Goal: Task Accomplishment & Management: Complete application form

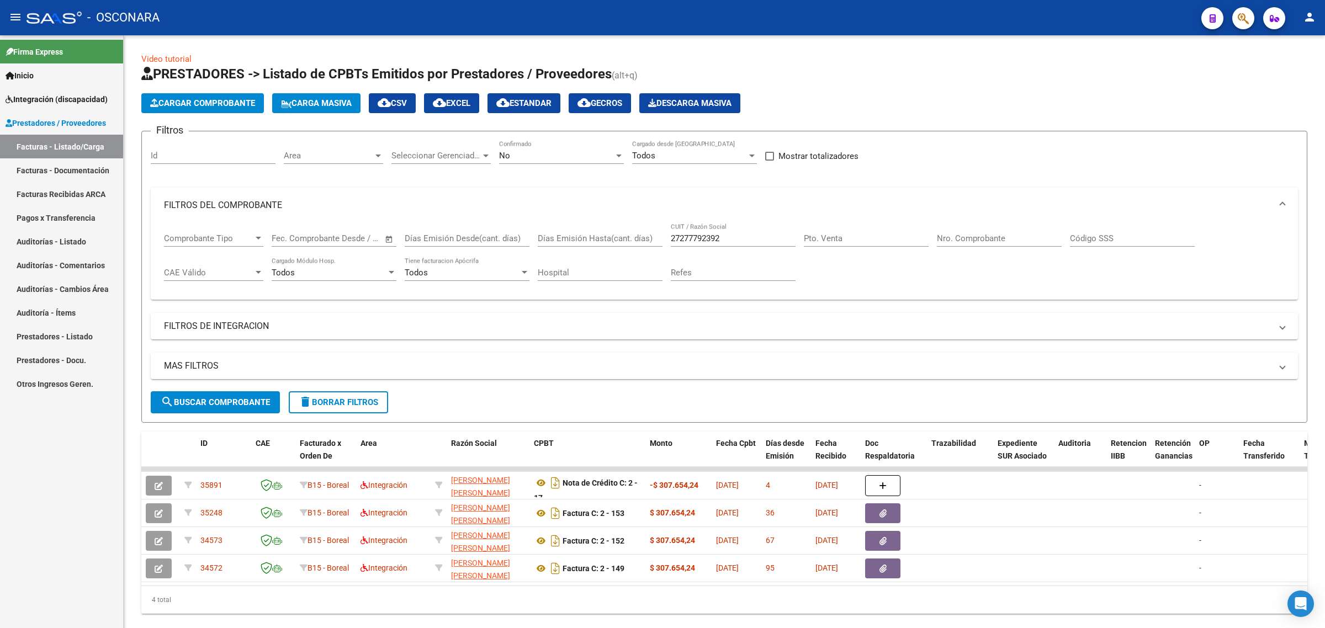
scroll to position [2, 0]
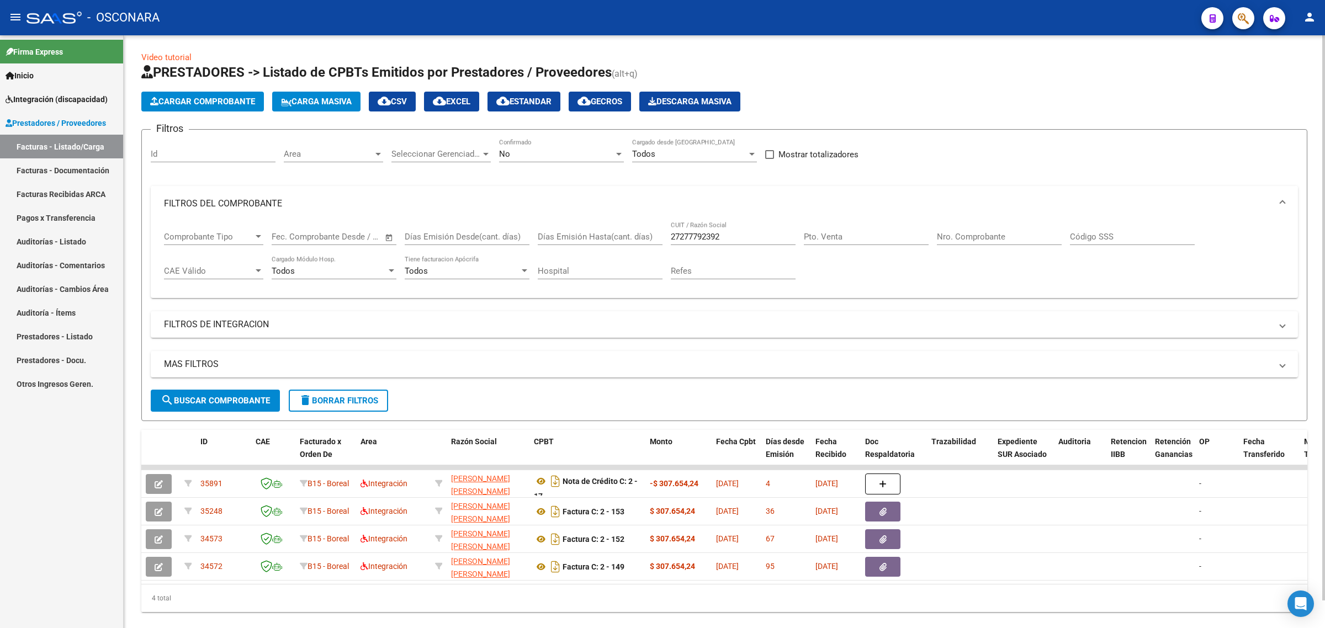
click at [481, 200] on mat-panel-title "FILTROS DEL COMPROBANTE" at bounding box center [717, 204] width 1107 height 12
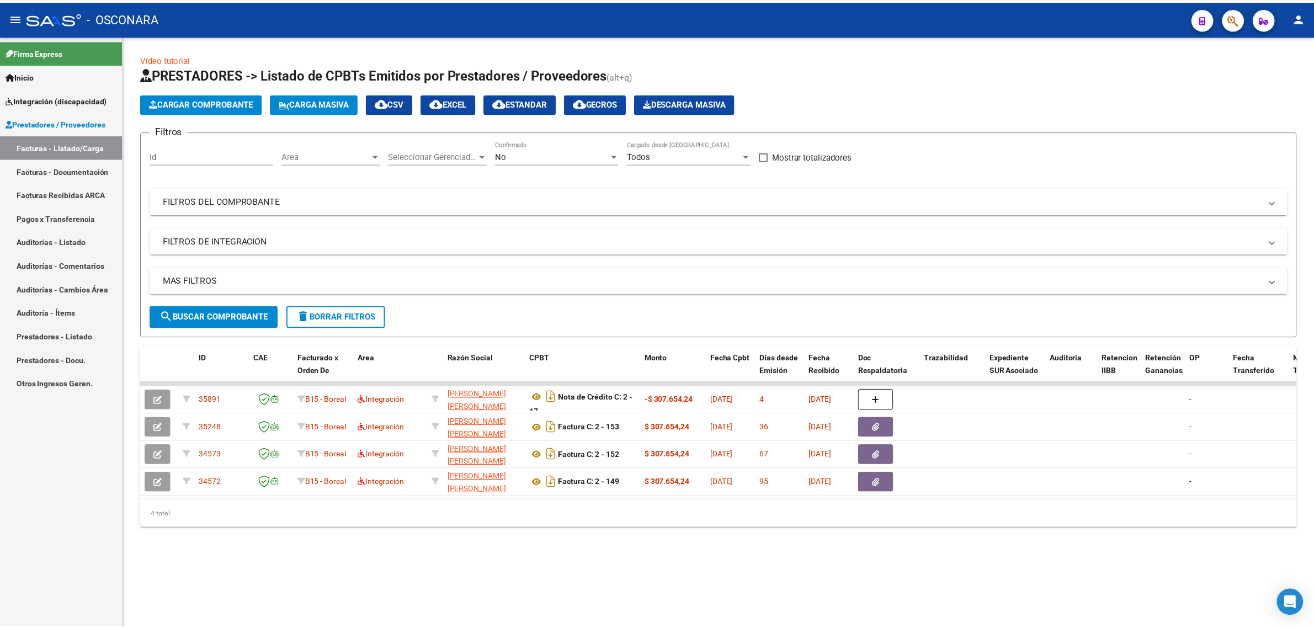
scroll to position [0, 0]
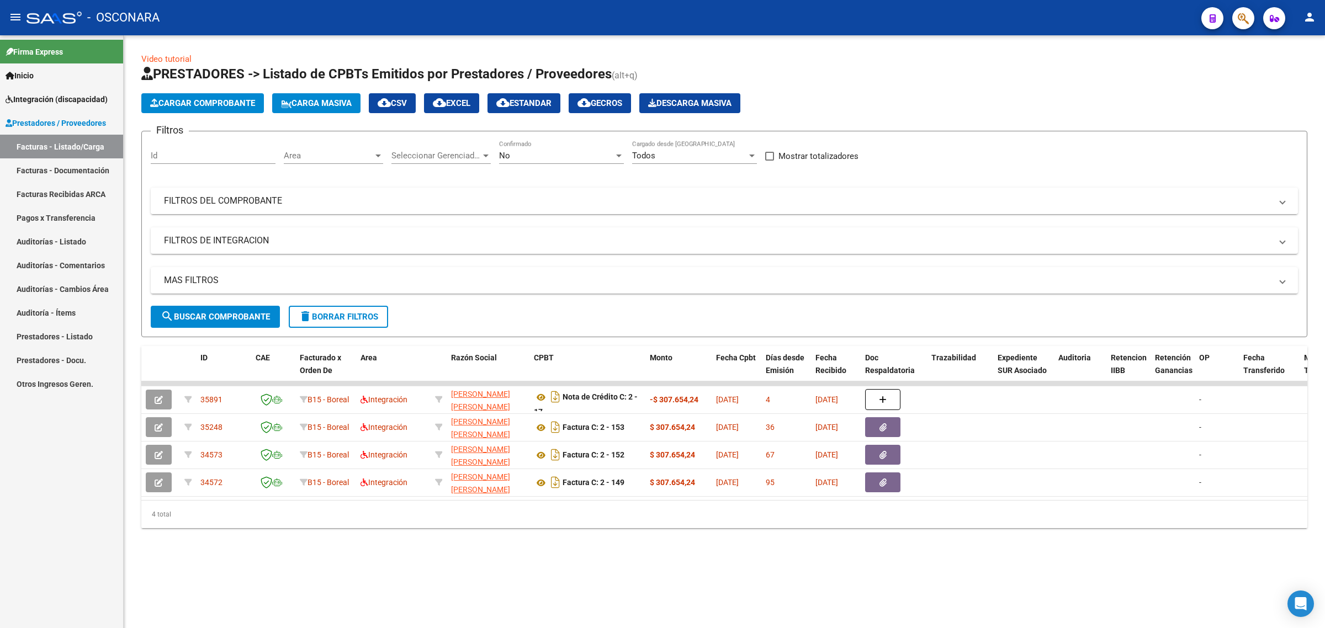
click at [481, 200] on mat-panel-title "FILTROS DEL COMPROBANTE" at bounding box center [717, 201] width 1107 height 12
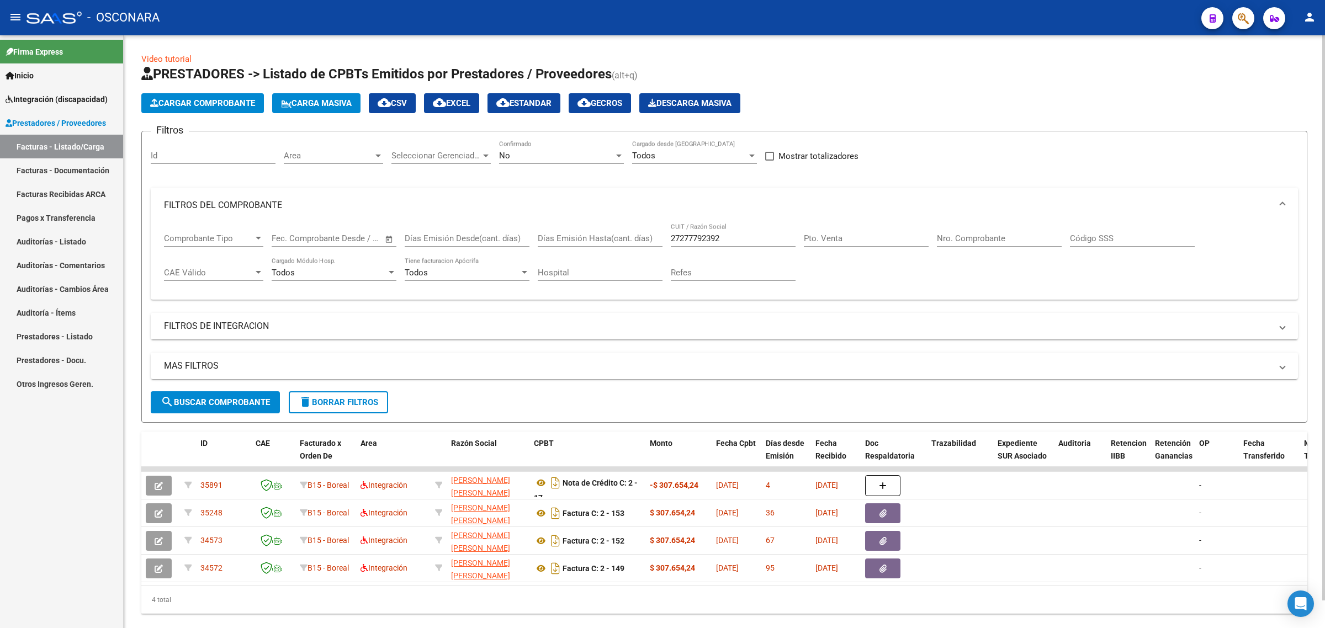
click at [572, 205] on mat-panel-title "FILTROS DEL COMPROBANTE" at bounding box center [717, 205] width 1107 height 12
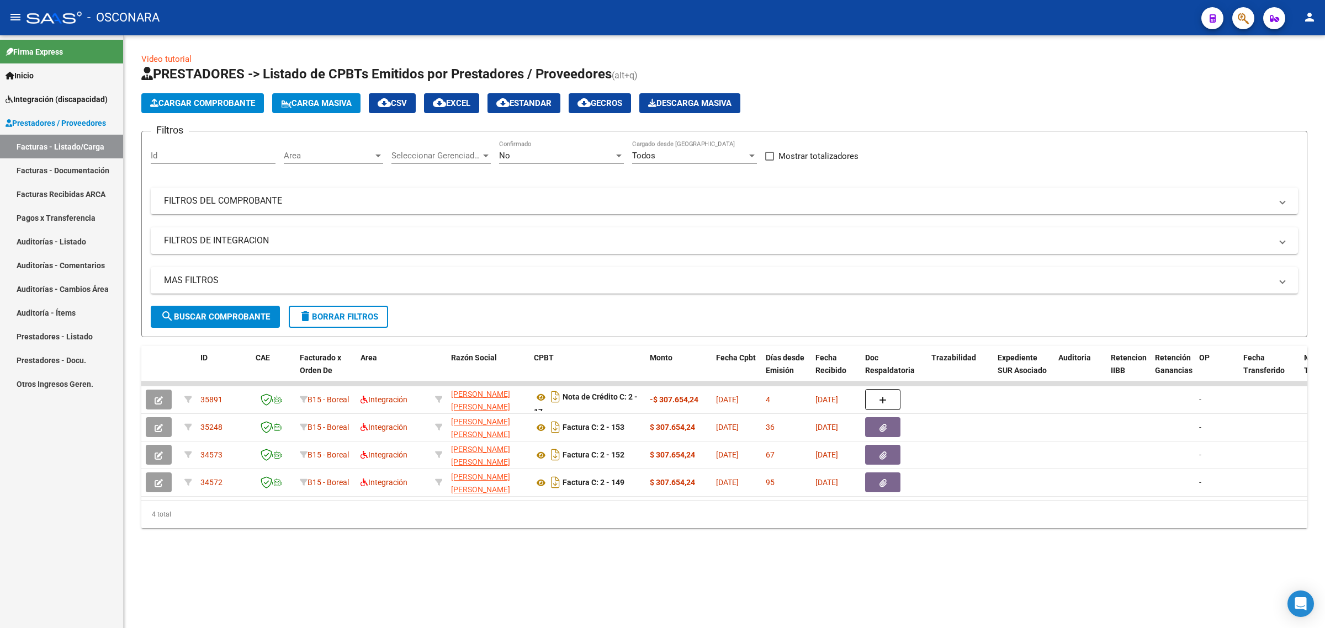
click at [866, 116] on app-list-header "PRESTADORES -> Listado de CPBTs Emitidos por Prestadores / Proveedores (alt+q) …" at bounding box center [724, 201] width 1166 height 272
click at [370, 195] on mat-panel-title "FILTROS DEL COMPROBANTE" at bounding box center [717, 201] width 1107 height 12
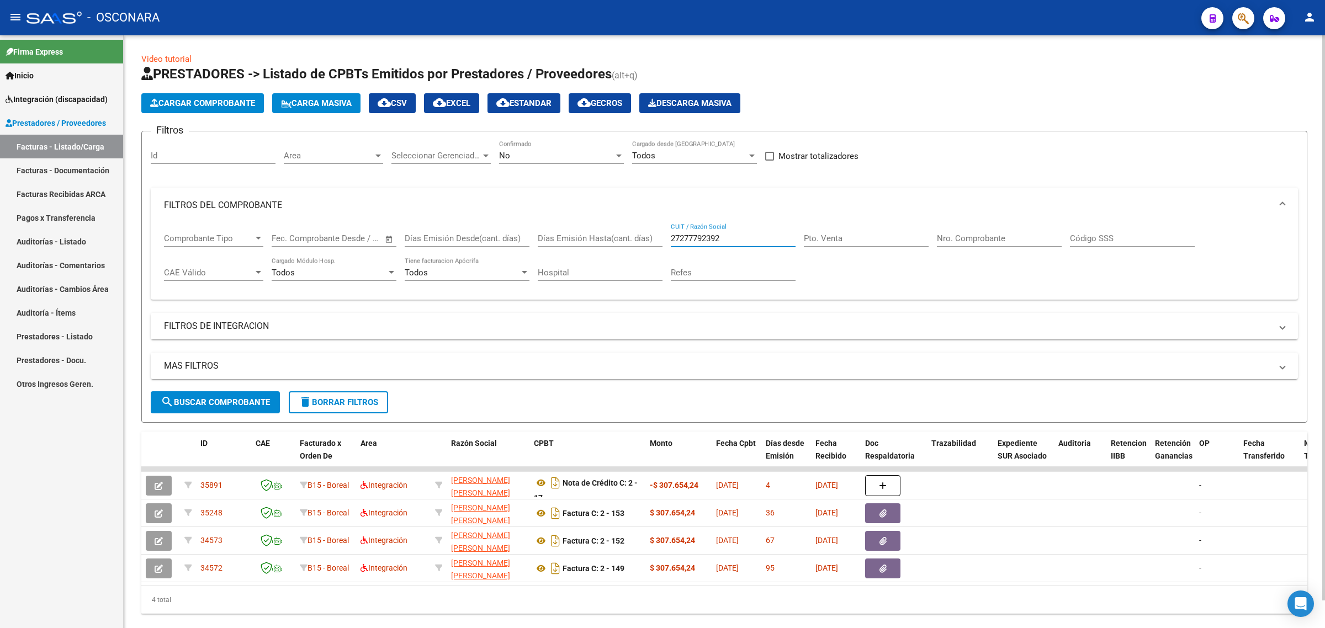
click at [691, 238] on input "27277792392" at bounding box center [733, 239] width 125 height 10
click at [260, 399] on span "search Buscar Comprobante" at bounding box center [215, 402] width 109 height 10
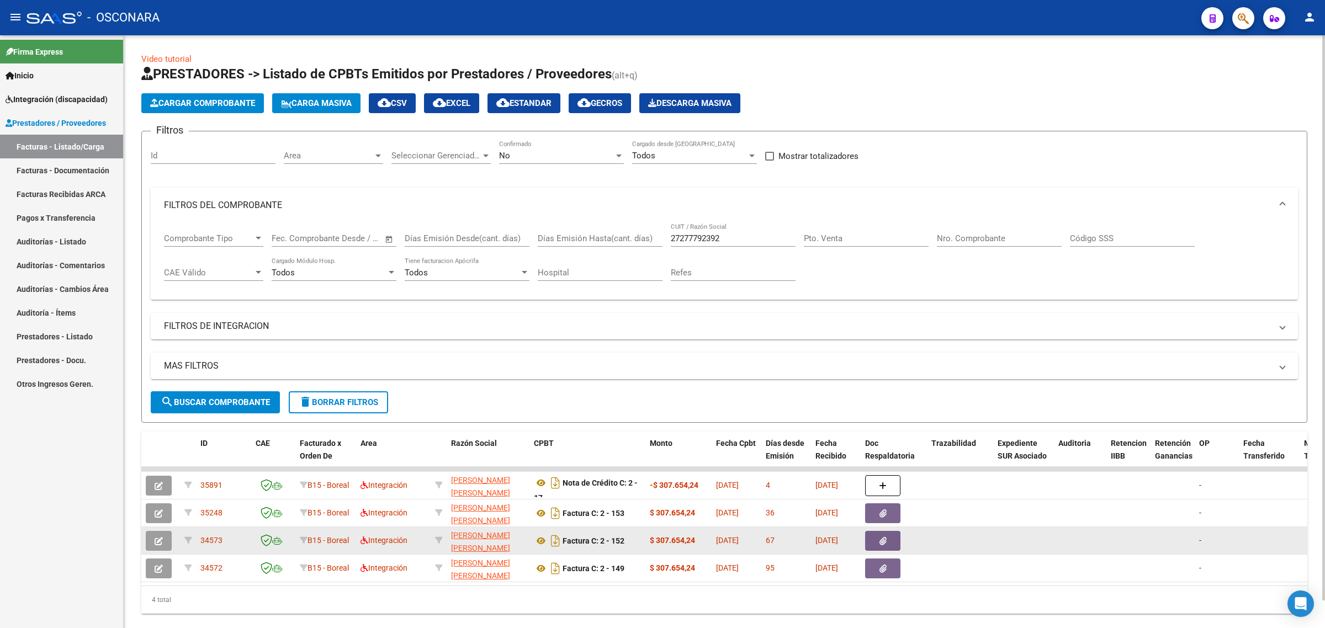
click at [166, 539] on button "button" at bounding box center [159, 541] width 26 height 20
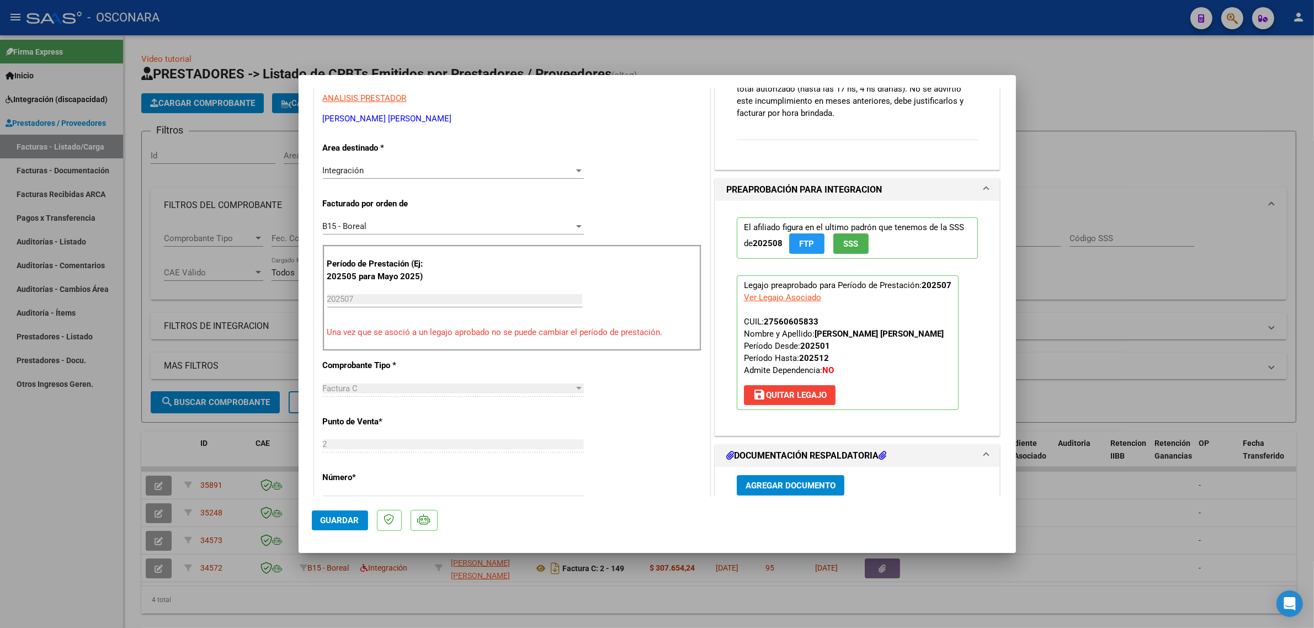
scroll to position [414, 0]
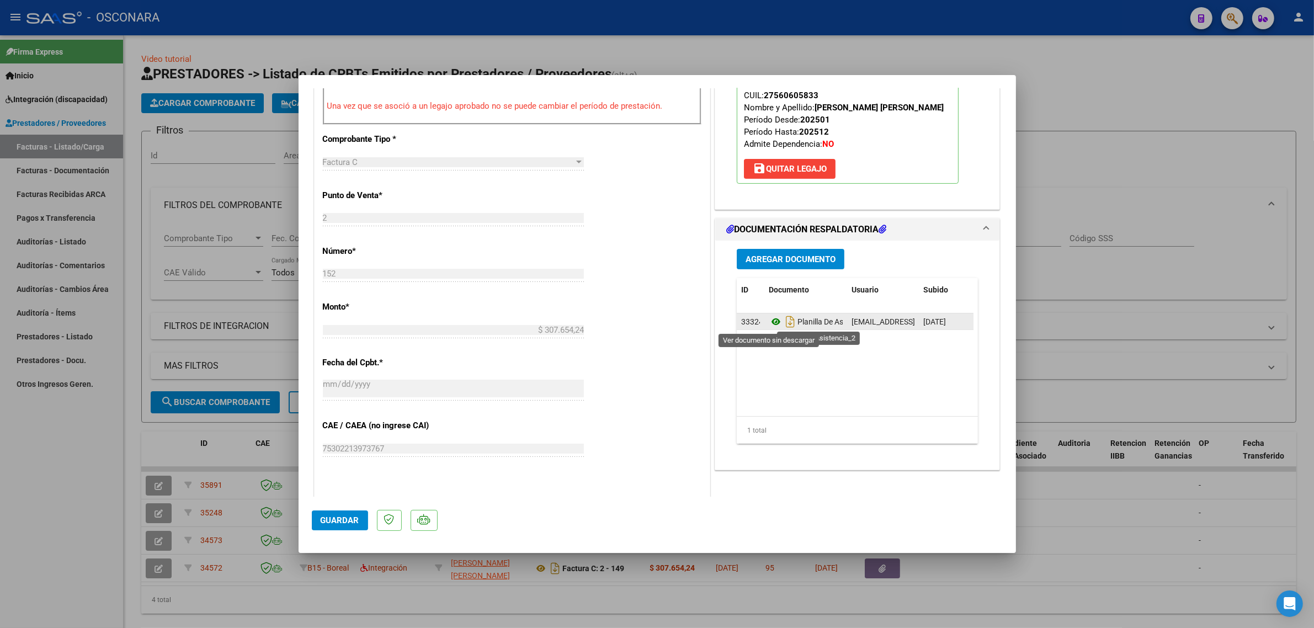
click at [771, 324] on icon at bounding box center [776, 321] width 14 height 13
click at [233, 247] on div at bounding box center [657, 314] width 1314 height 628
type input "$ 0,00"
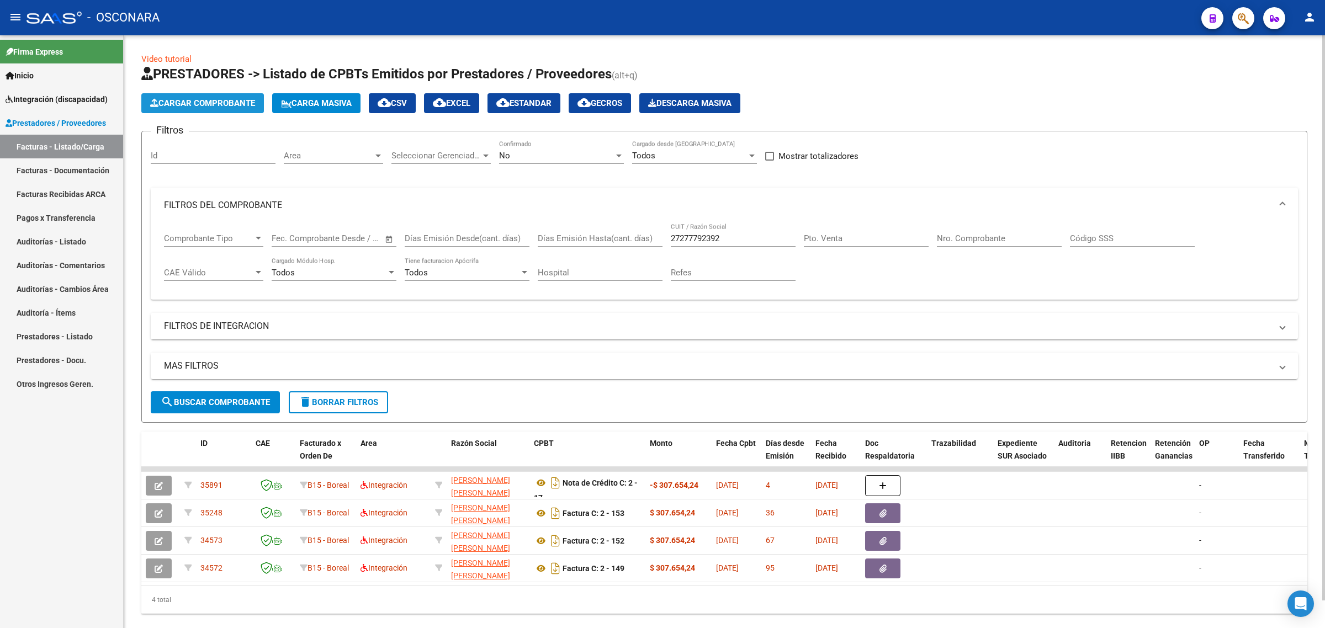
click at [214, 108] on button "Cargar Comprobante" at bounding box center [202, 103] width 123 height 20
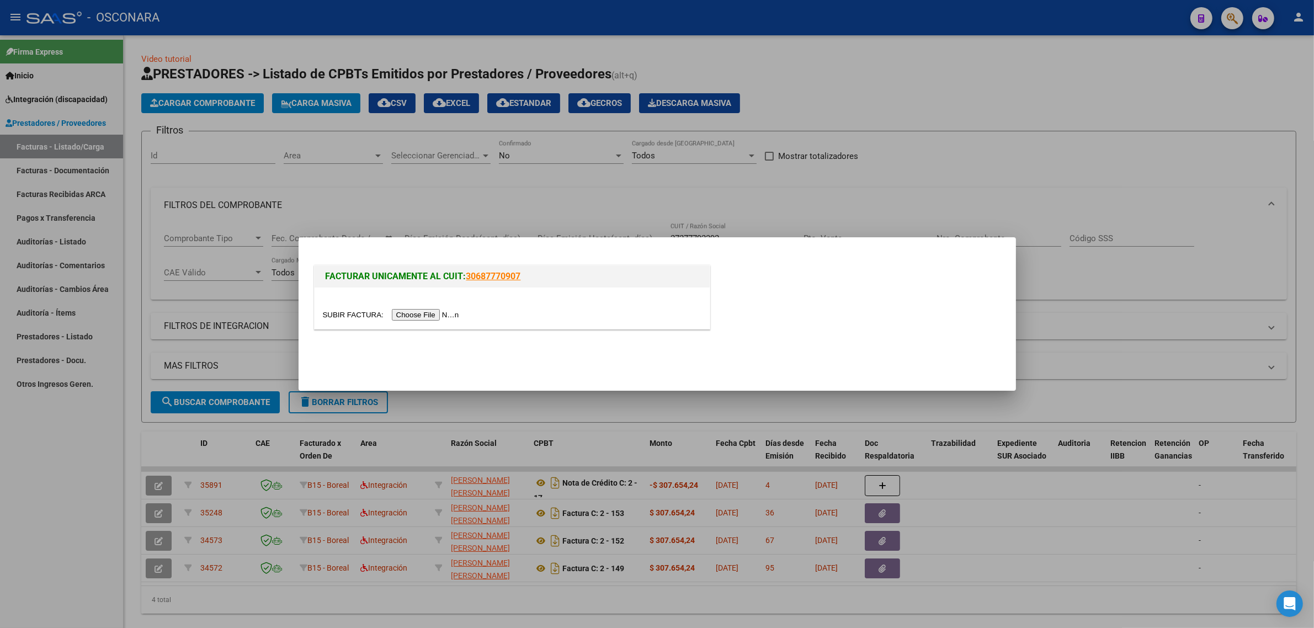
click at [432, 317] on input "file" at bounding box center [393, 315] width 140 height 12
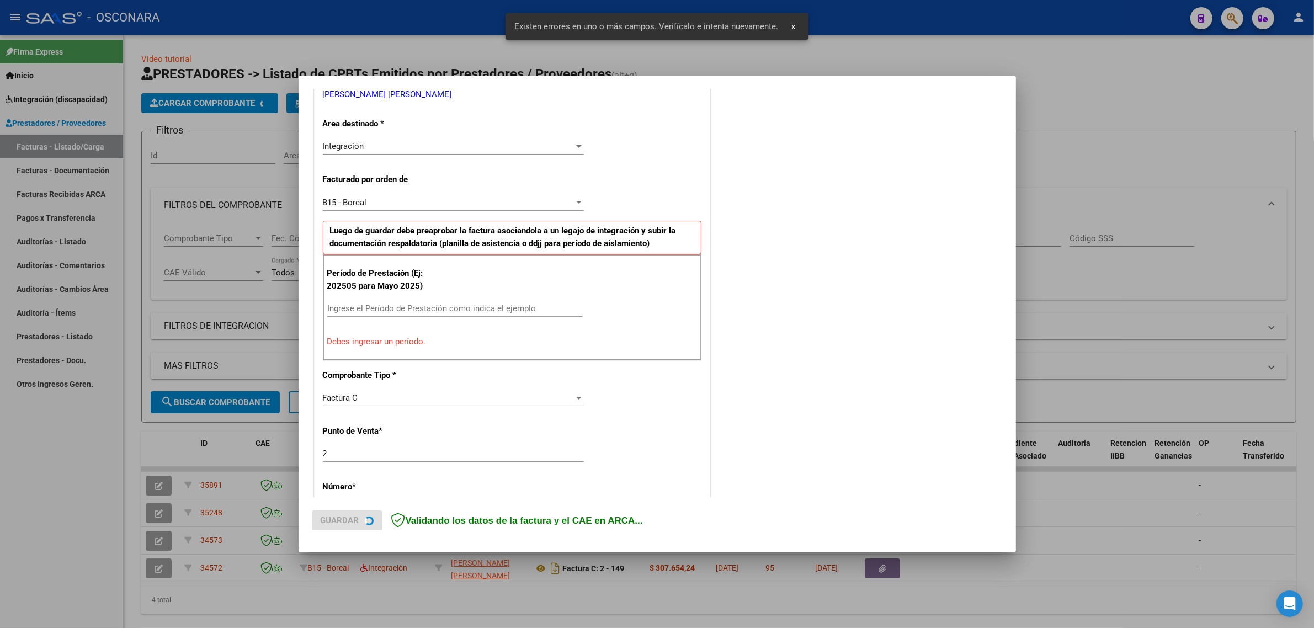
scroll to position [237, 0]
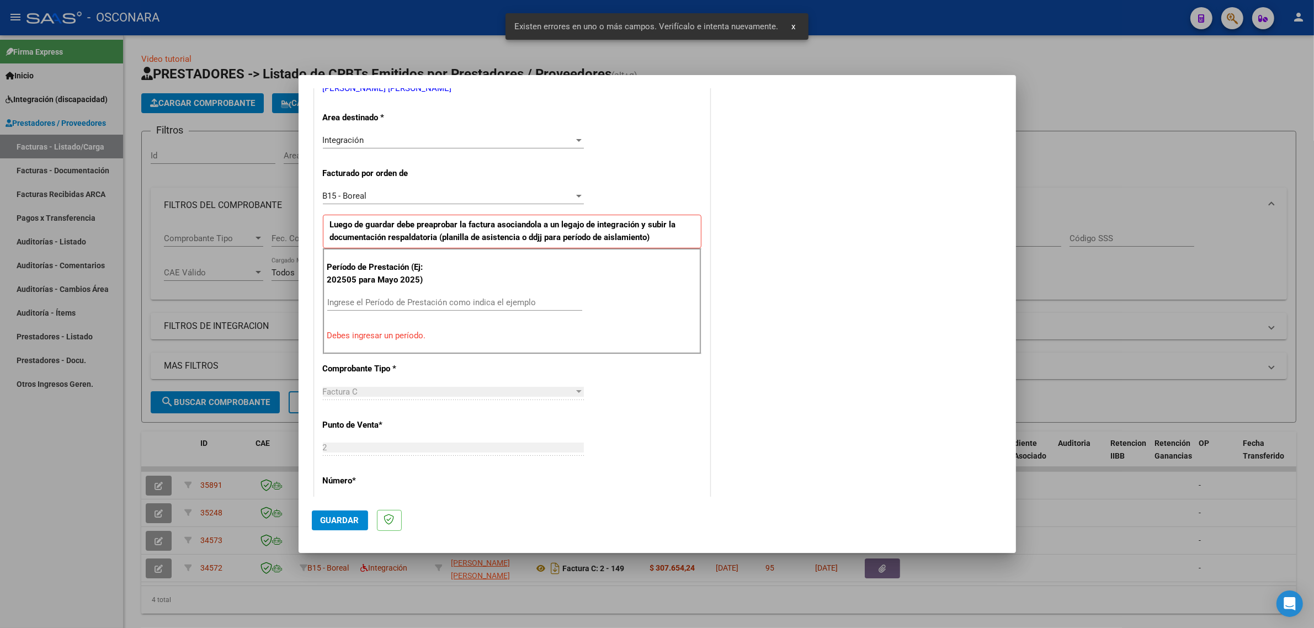
click at [407, 306] on input "Ingrese el Período de Prestación como indica el ejemplo" at bounding box center [454, 303] width 255 height 10
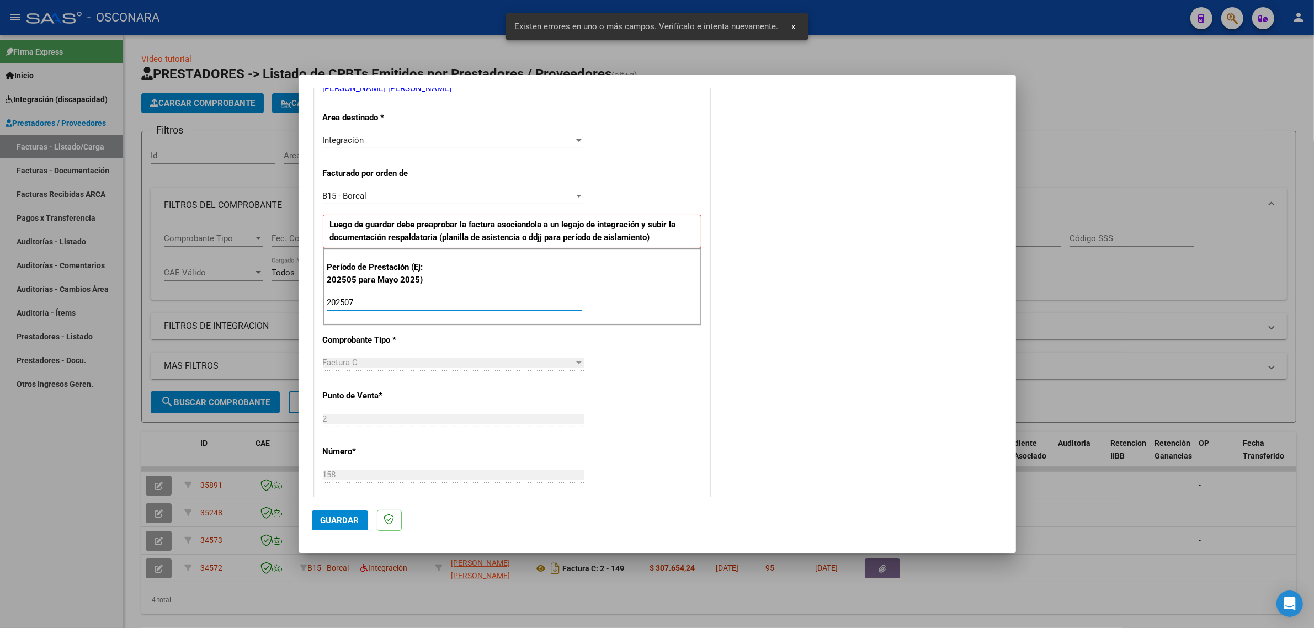
type input "202507"
click at [340, 511] on button "Guardar" at bounding box center [340, 521] width 56 height 20
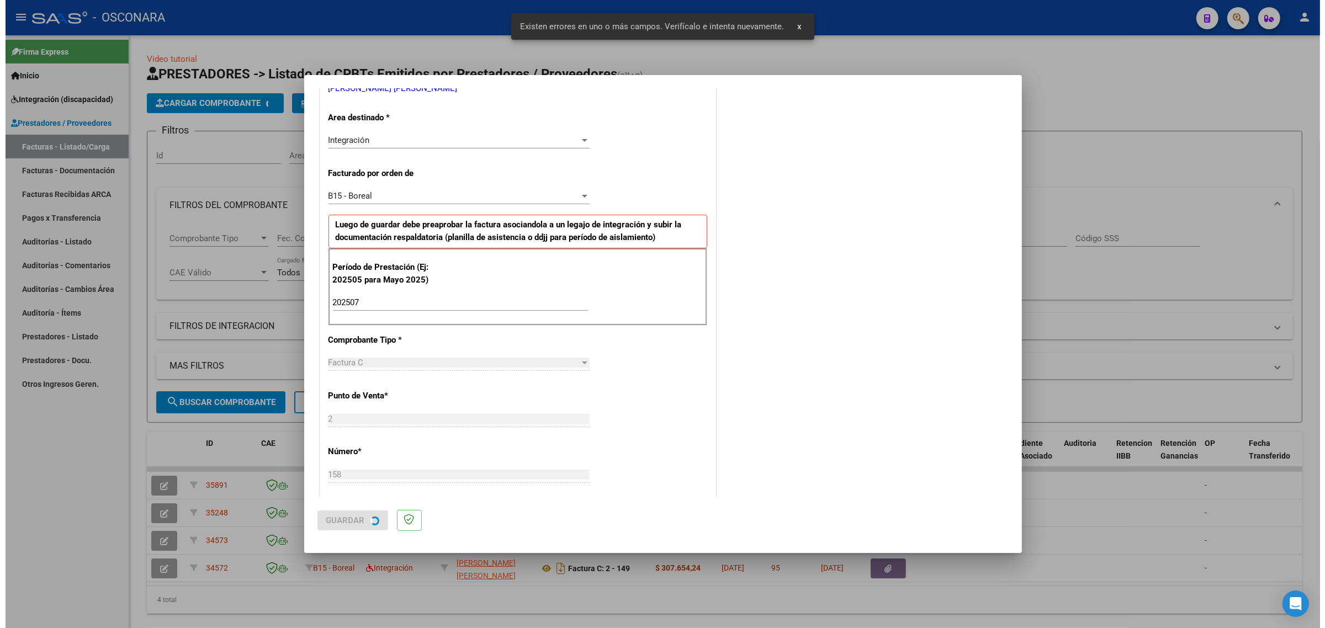
scroll to position [0, 0]
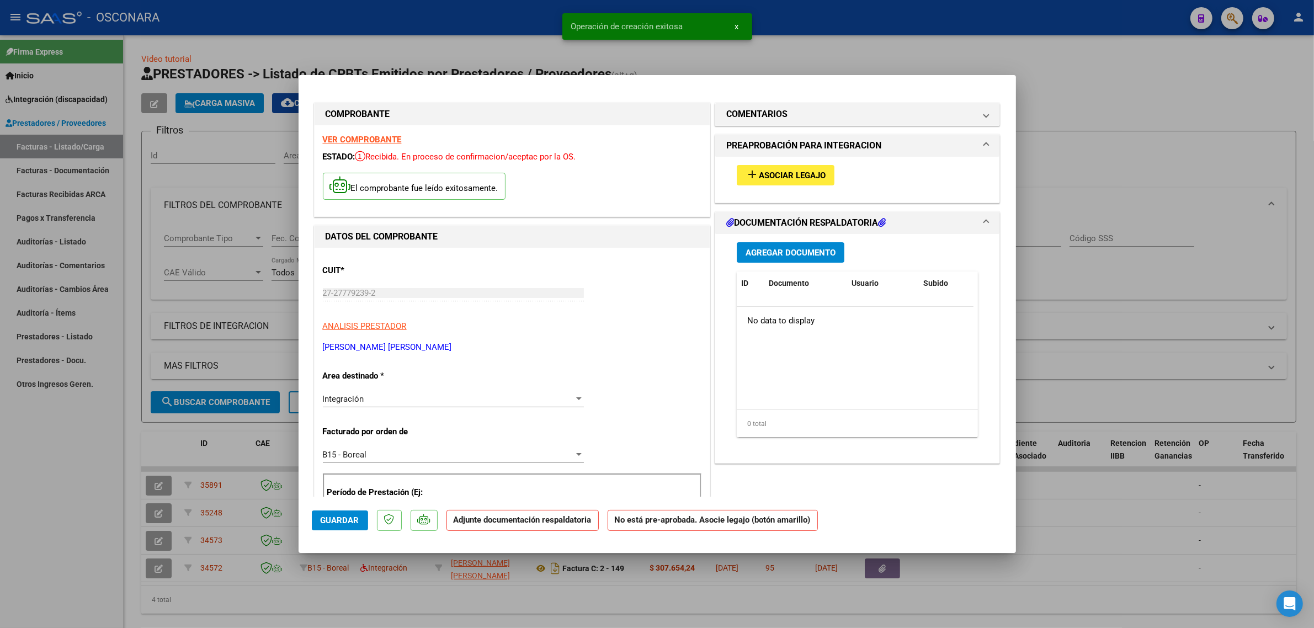
click at [760, 169] on button "add Asociar Legajo" at bounding box center [786, 175] width 98 height 20
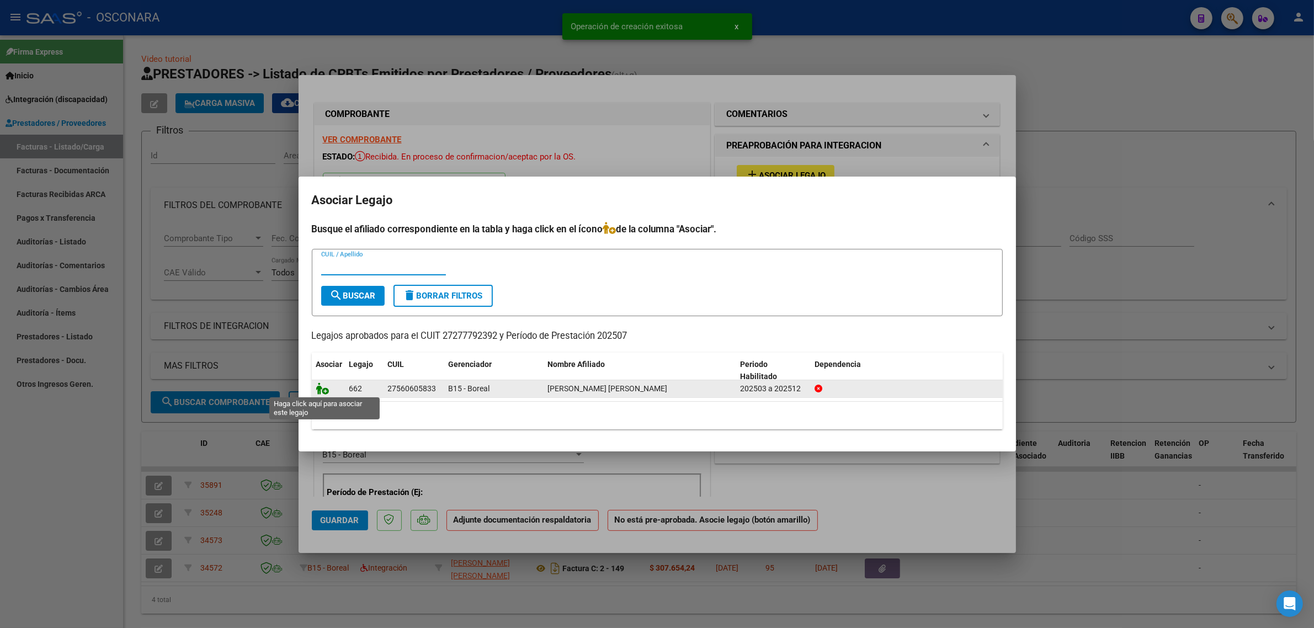
click at [321, 389] on icon at bounding box center [322, 389] width 13 height 12
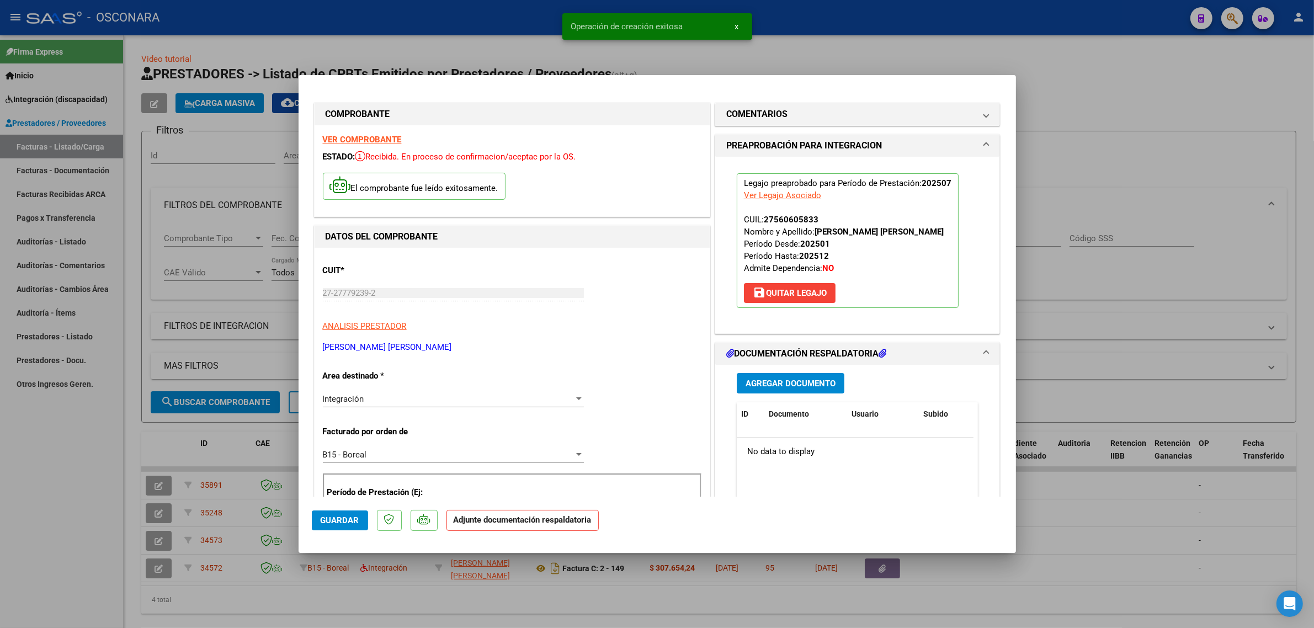
click at [773, 380] on span "Agregar Documento" at bounding box center [791, 384] width 90 height 10
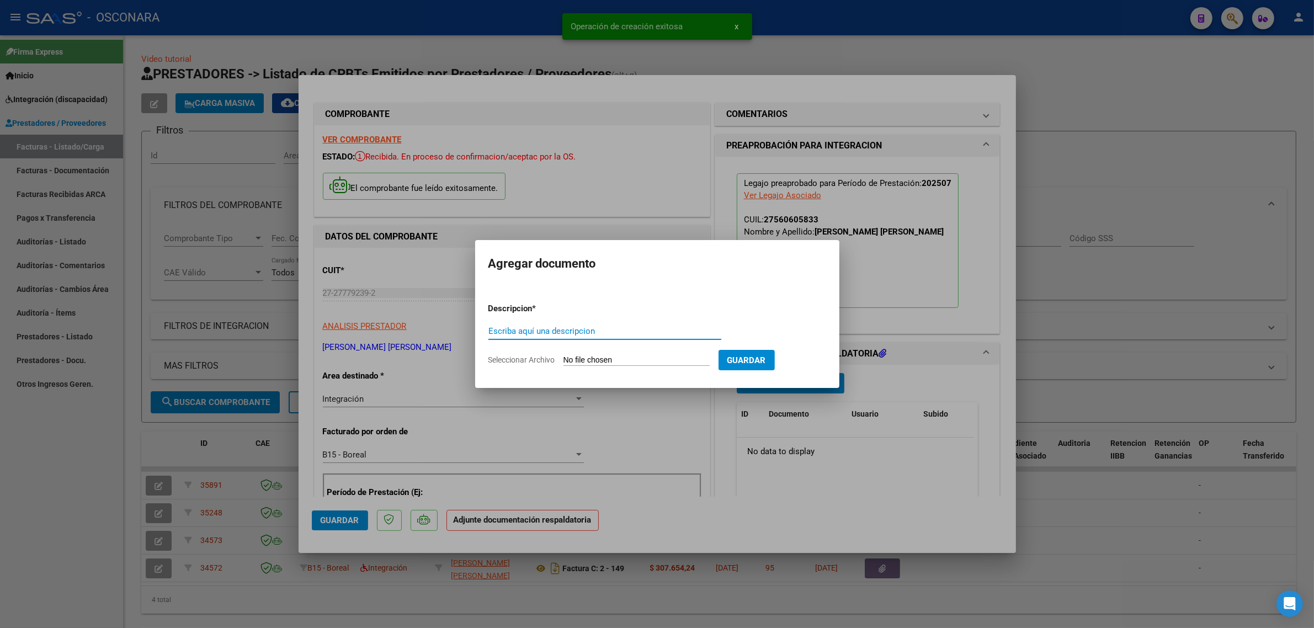
click at [579, 358] on input "Seleccionar Archivo" at bounding box center [637, 361] width 146 height 10
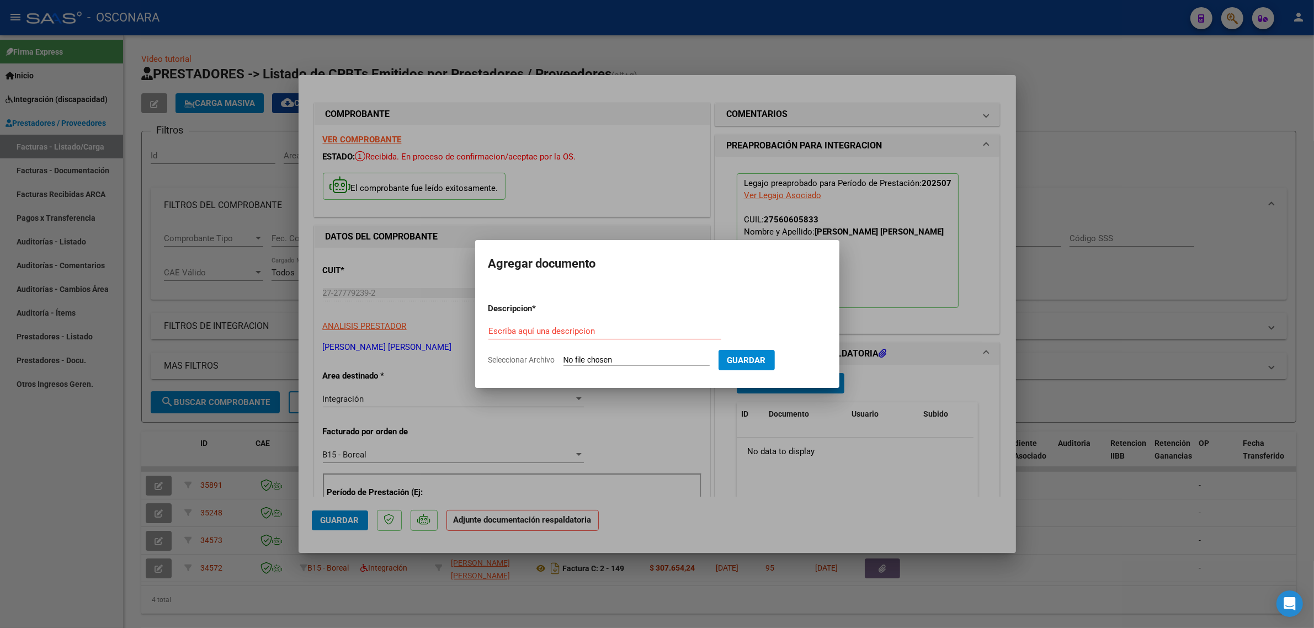
type input "C:\fakepath\167288-2-Planilla_de_Asistencia_page-0001.jpg"
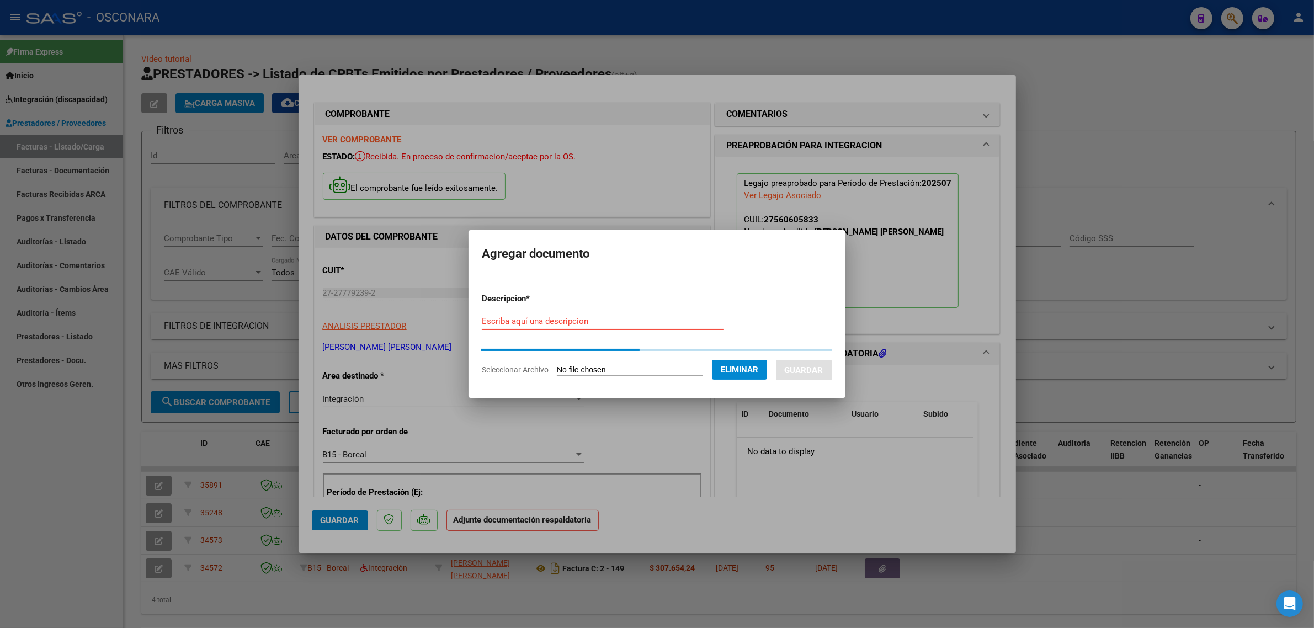
click at [559, 324] on input "Escriba aquí una descripcion" at bounding box center [603, 321] width 242 height 10
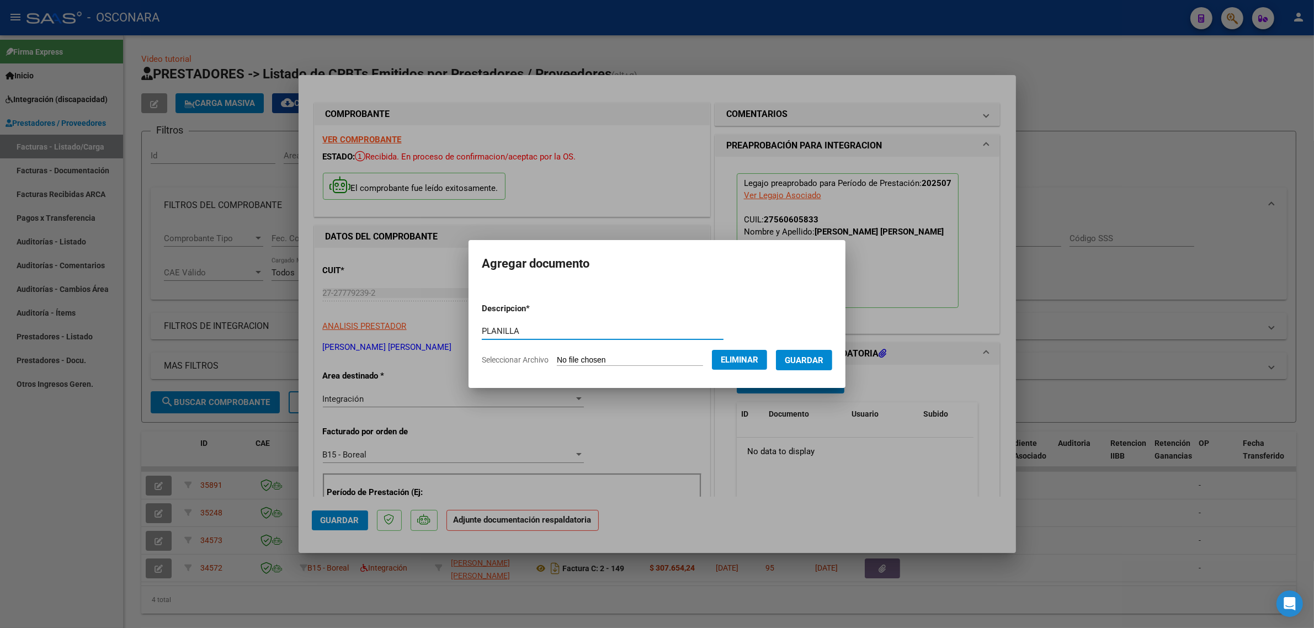
type input "PLANILLA"
click at [801, 353] on button "Guardar" at bounding box center [804, 360] width 56 height 20
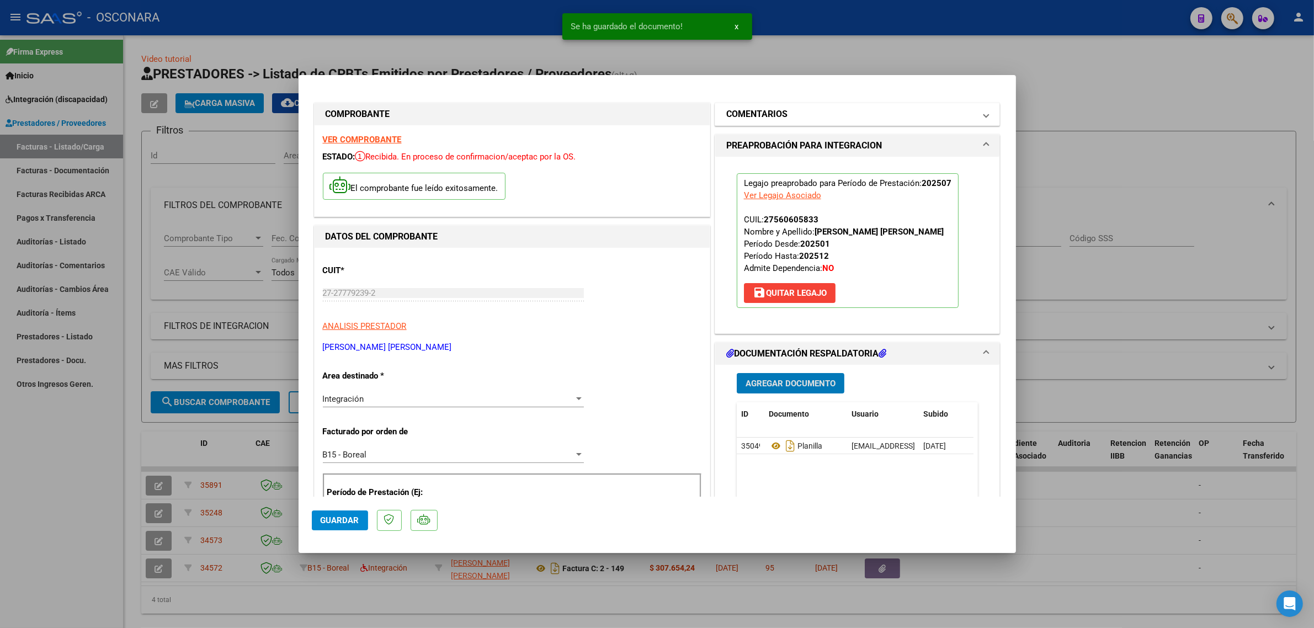
click at [755, 115] on h1 "COMENTARIOS" at bounding box center [757, 114] width 61 height 13
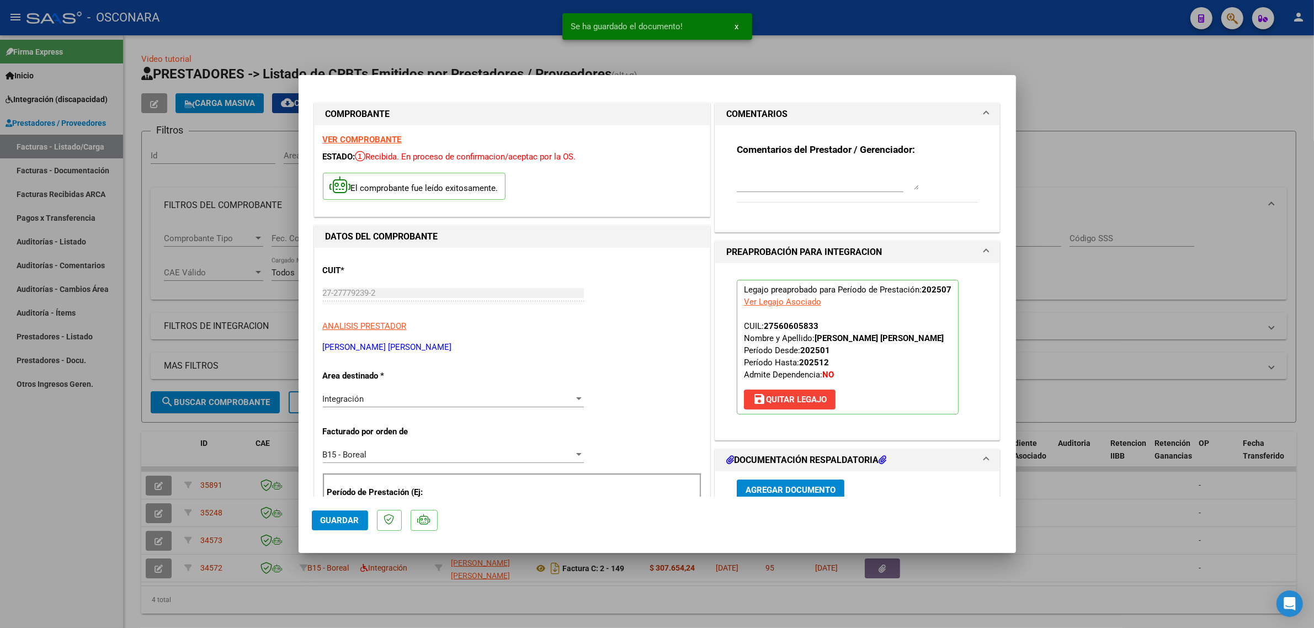
click at [761, 174] on textarea at bounding box center [828, 179] width 182 height 22
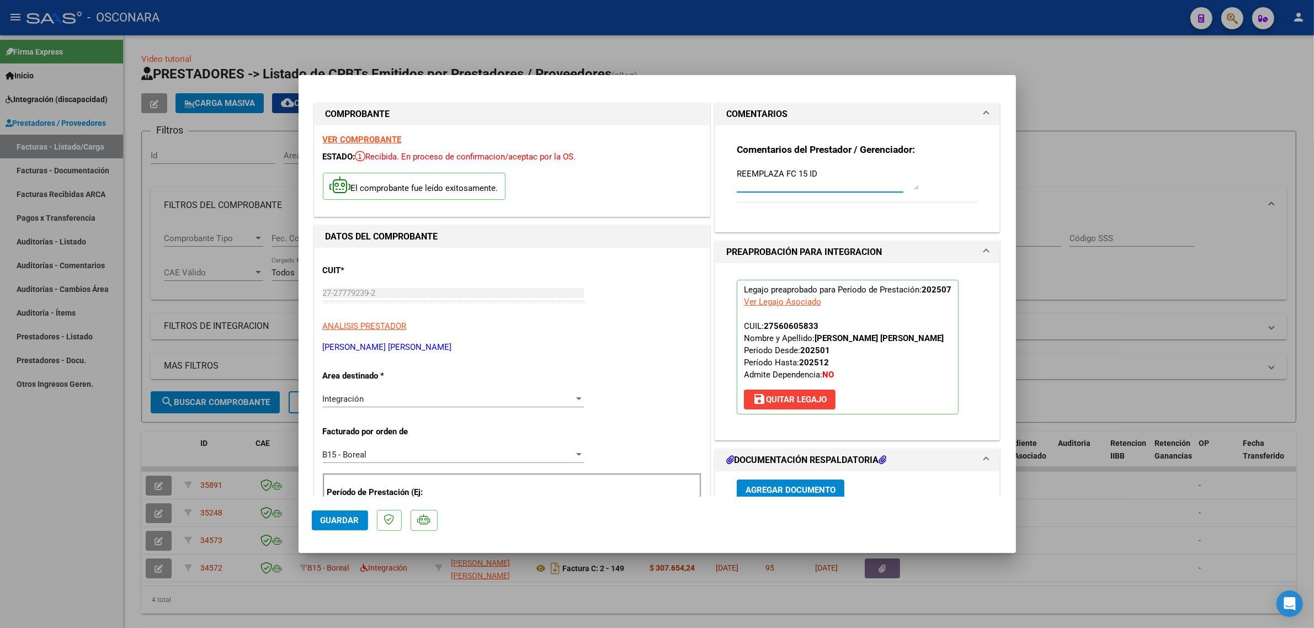
type textarea "REEMPLAZA FC 15 ID"
click at [341, 522] on span "Guardar" at bounding box center [340, 521] width 39 height 10
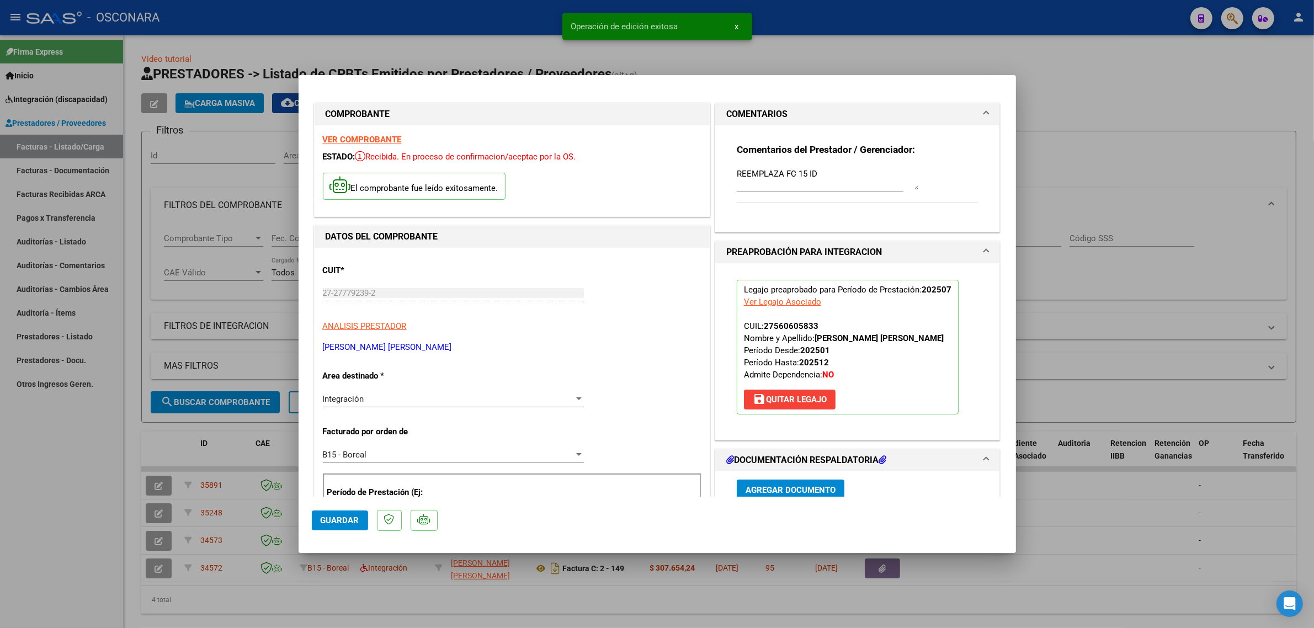
click at [232, 442] on div at bounding box center [657, 314] width 1314 height 628
type input "$ 0,00"
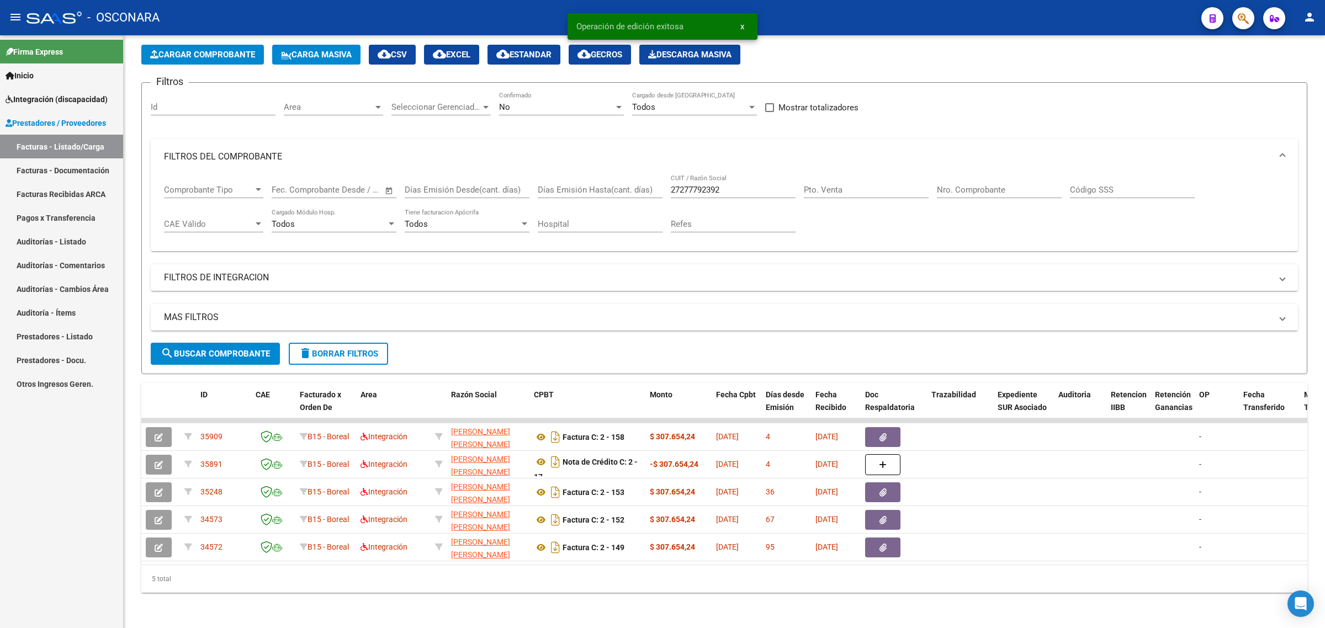
scroll to position [57, 0]
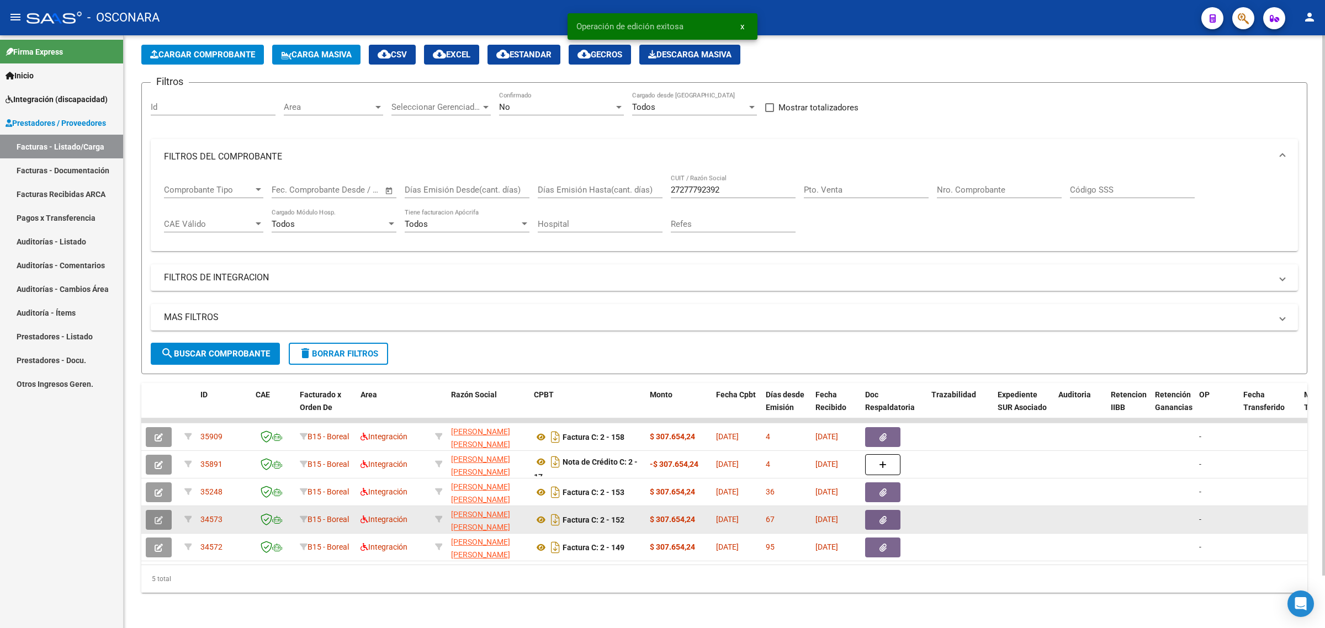
click at [159, 516] on icon "button" at bounding box center [159, 520] width 8 height 8
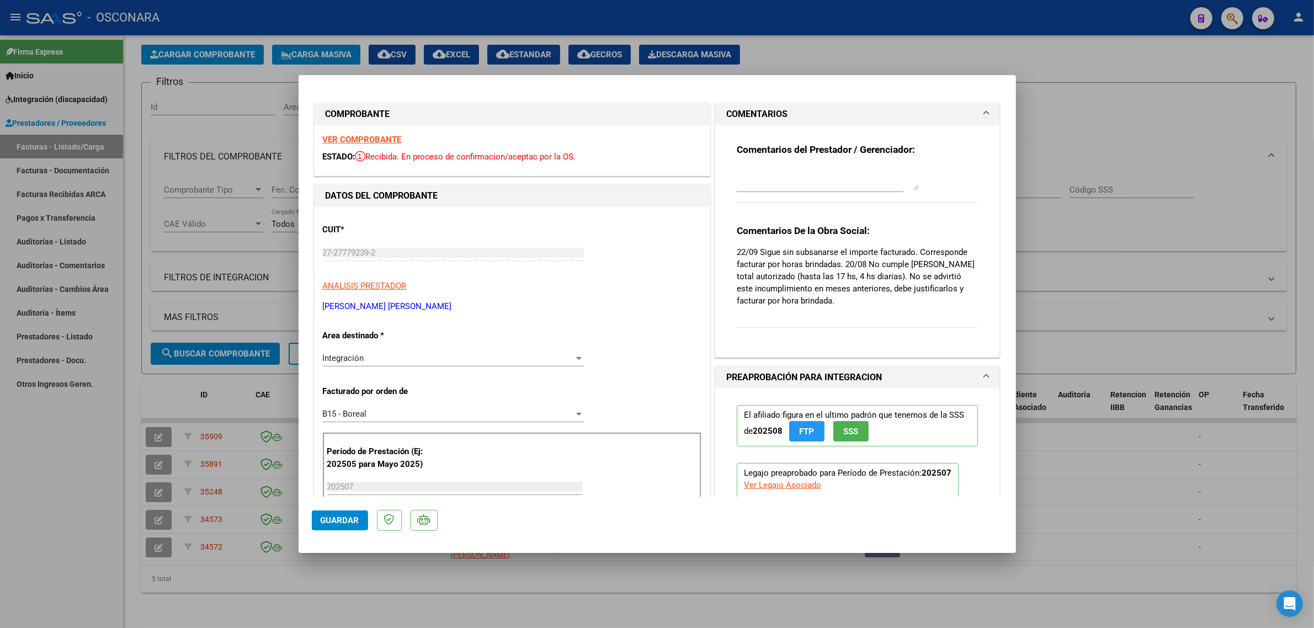
click at [370, 142] on strong "VER COMPROBANTE" at bounding box center [362, 140] width 79 height 10
click at [226, 387] on div at bounding box center [657, 314] width 1314 height 628
type input "$ 0,00"
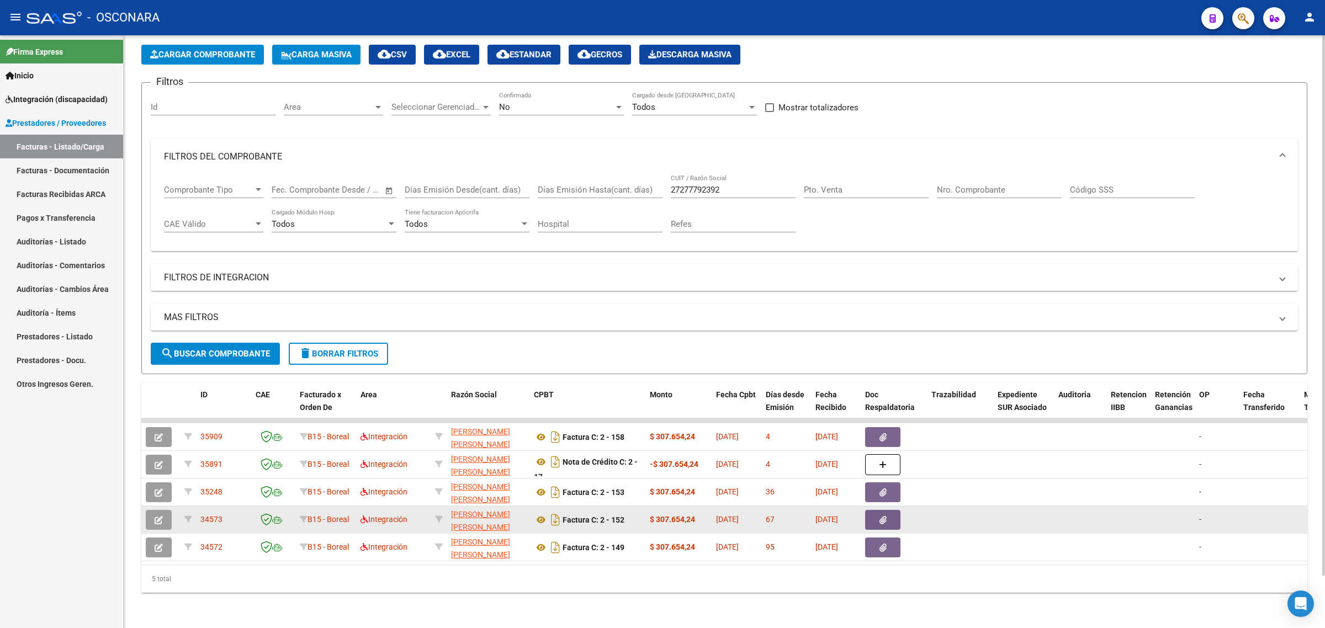
click at [209, 515] on span "34573" at bounding box center [211, 519] width 22 height 9
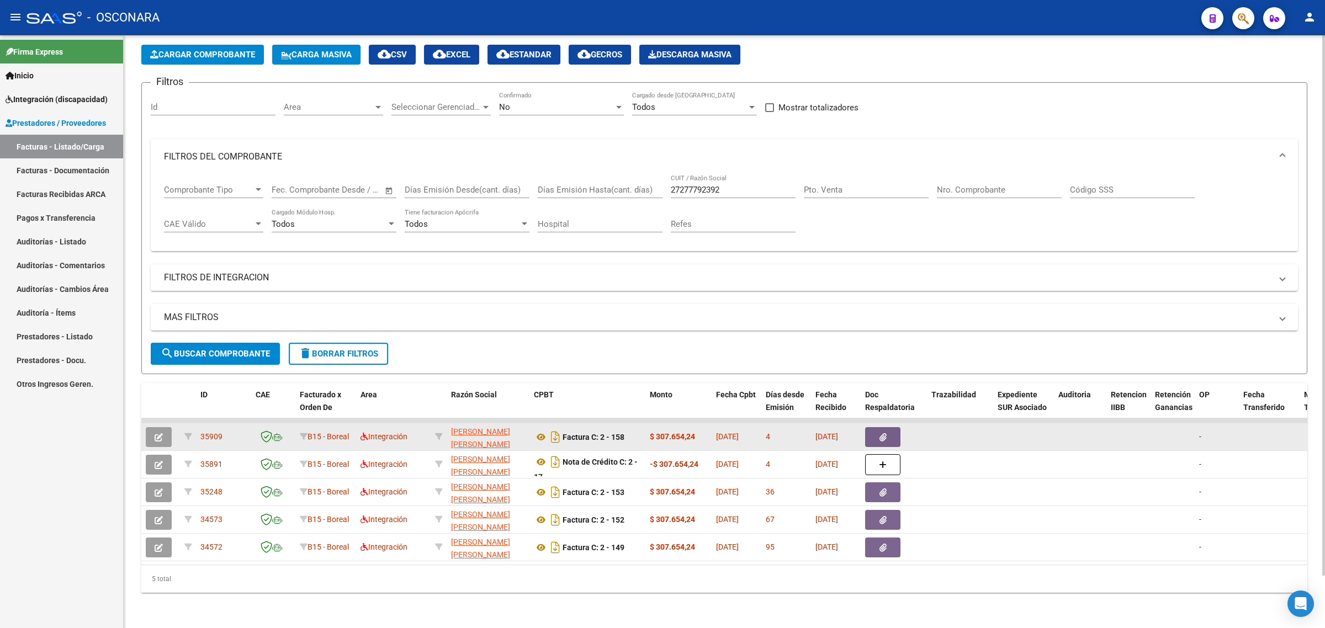
copy span "34573"
click at [164, 427] on button "button" at bounding box center [159, 437] width 26 height 20
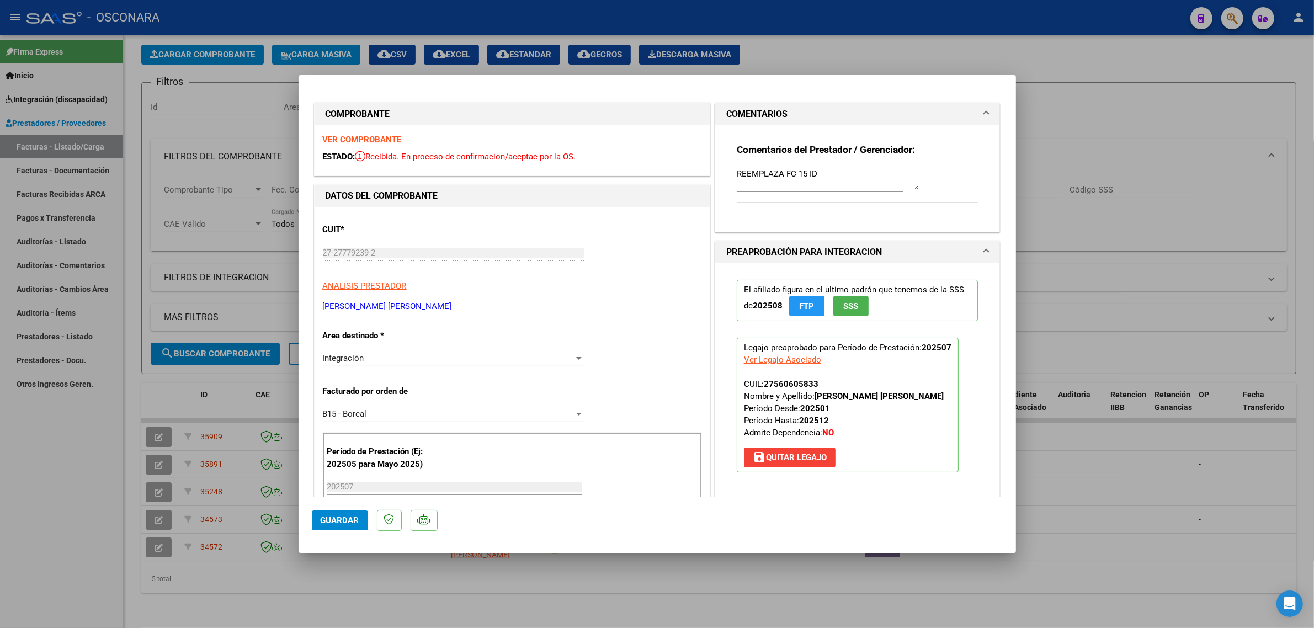
click at [834, 170] on textarea "REEMPLAZA FC 15 ID" at bounding box center [828, 179] width 182 height 22
paste textarea "34573"
type textarea "REEMPLAZA FC 15 ID 34573"
click at [341, 516] on span "Guardar" at bounding box center [340, 521] width 39 height 10
click at [1084, 256] on div at bounding box center [657, 314] width 1314 height 628
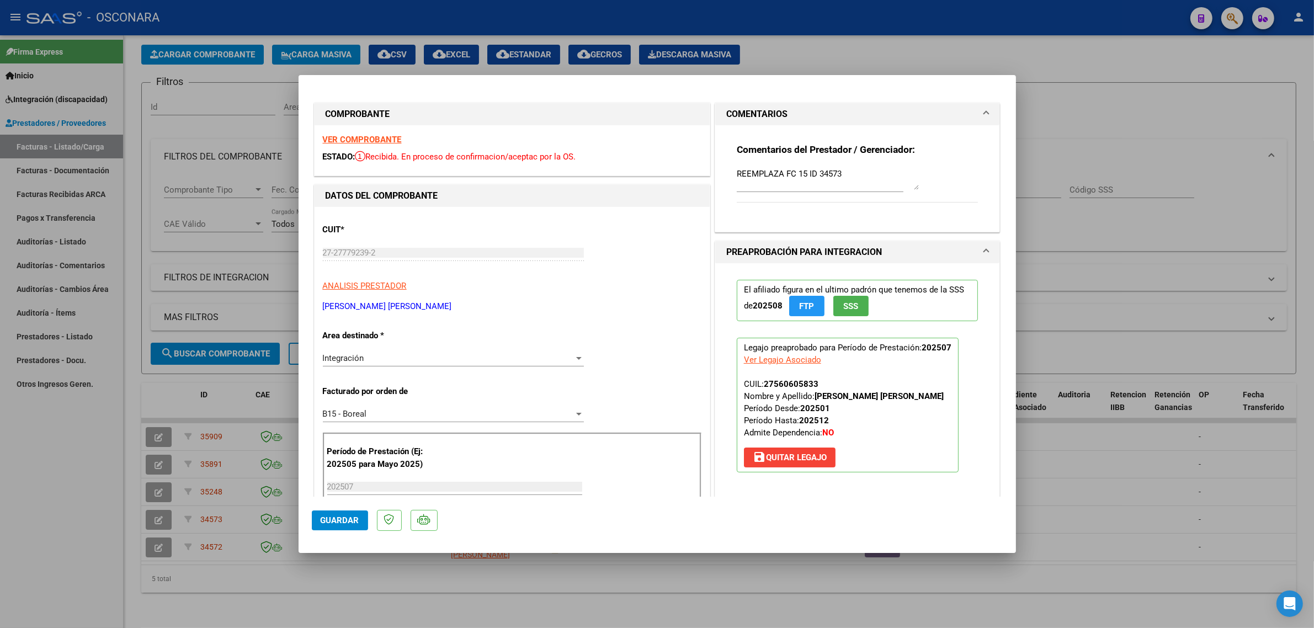
type input "$ 0,00"
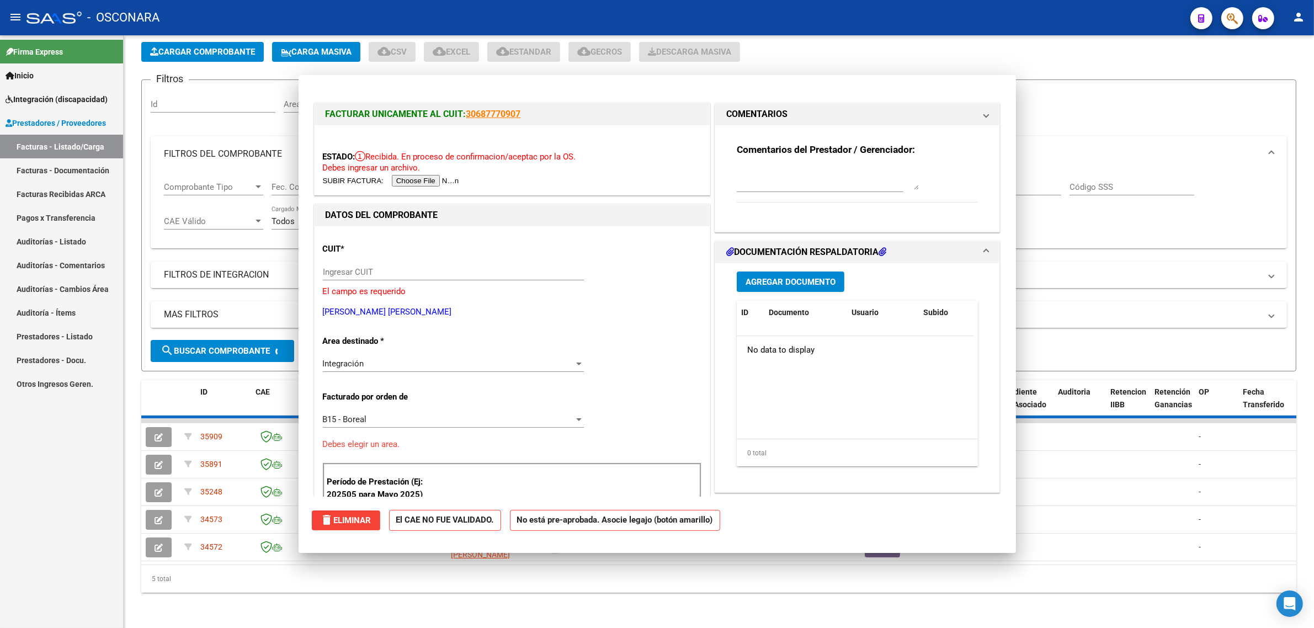
click at [1084, 262] on mat-expansion-panel-header "FILTROS DE INTEGRACION" at bounding box center [719, 275] width 1137 height 26
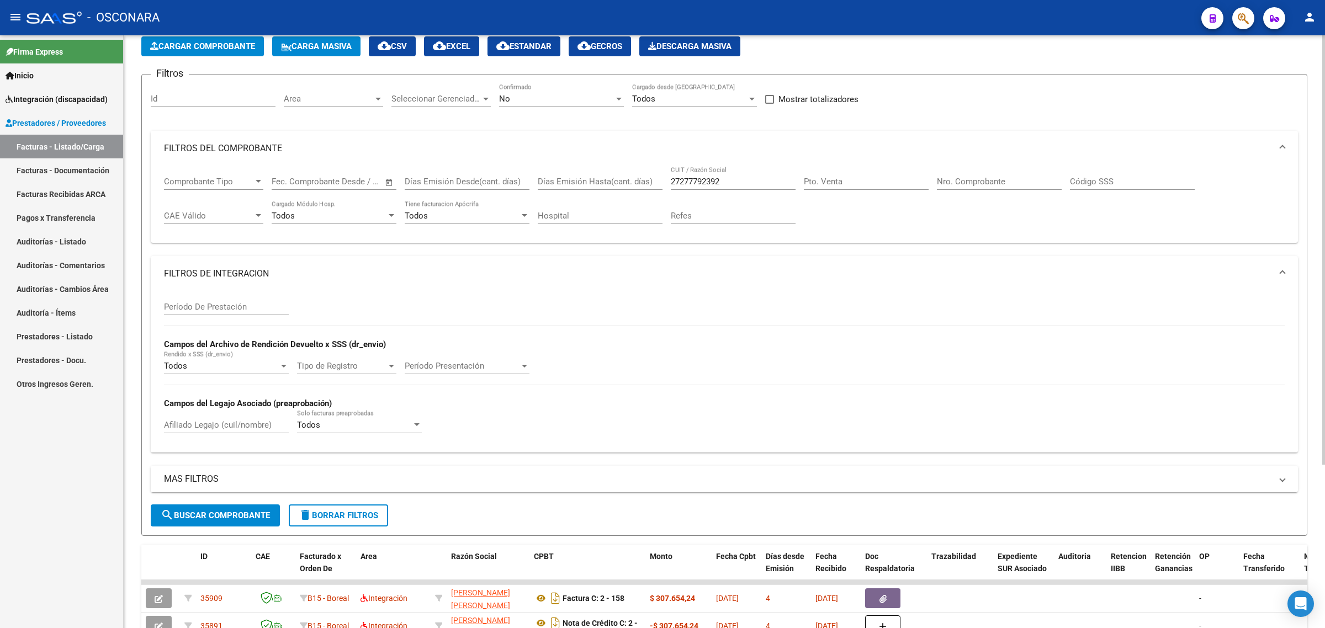
click at [1119, 221] on div "Comprobante Tipo Comprobante Tipo Fecha inicio – Fecha fin Fec. Comprobante Des…" at bounding box center [724, 200] width 1121 height 68
click at [1086, 261] on mat-expansion-panel-header "FILTROS DE INTEGRACION" at bounding box center [724, 273] width 1147 height 35
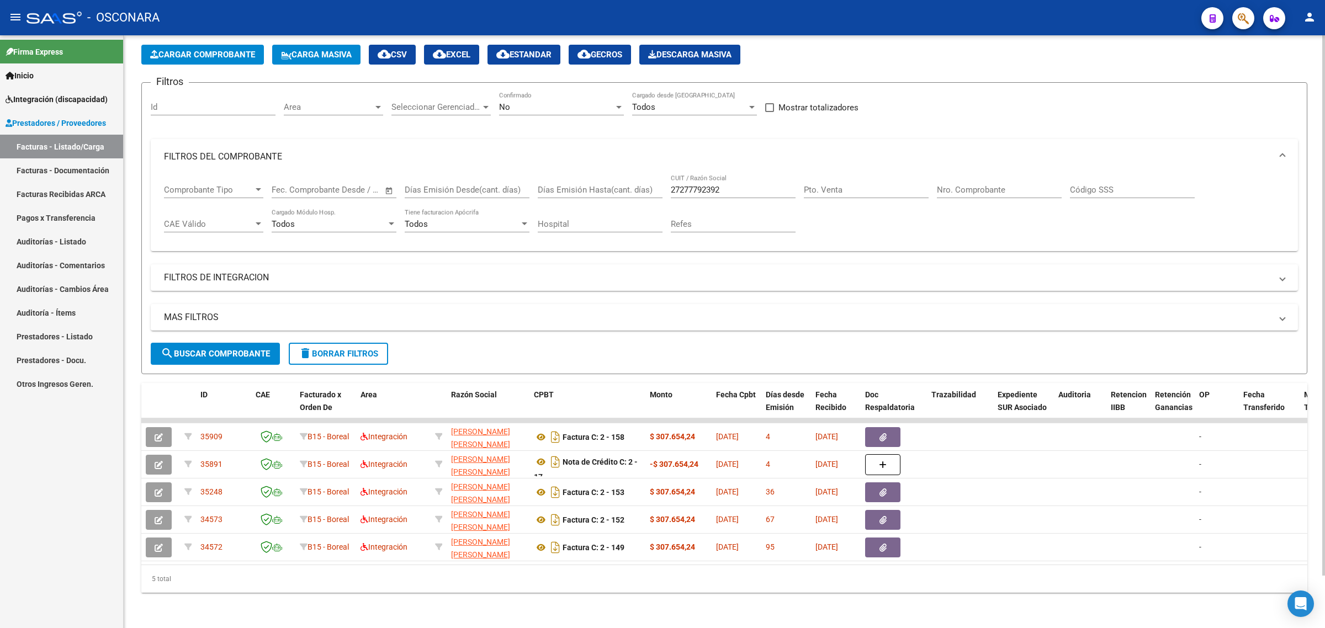
click at [704, 185] on input "27277792392" at bounding box center [733, 190] width 125 height 10
paste input "97121613"
type input "27297121613"
click at [252, 349] on button "search Buscar Comprobante" at bounding box center [215, 354] width 129 height 22
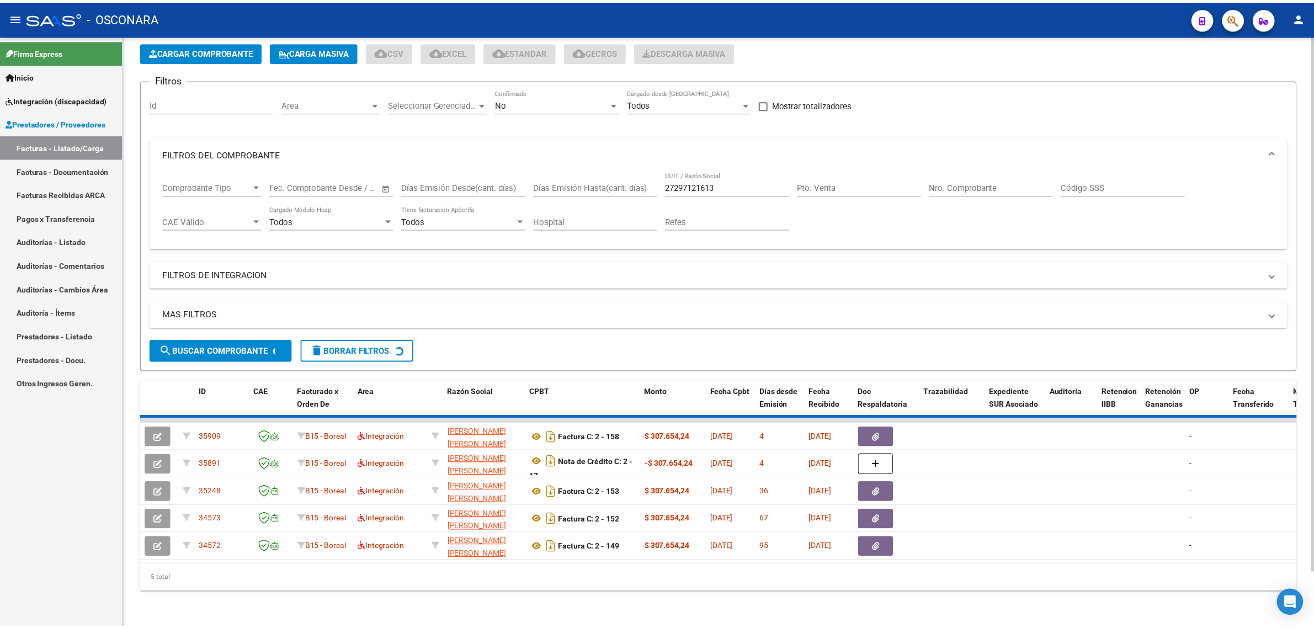
scroll to position [0, 0]
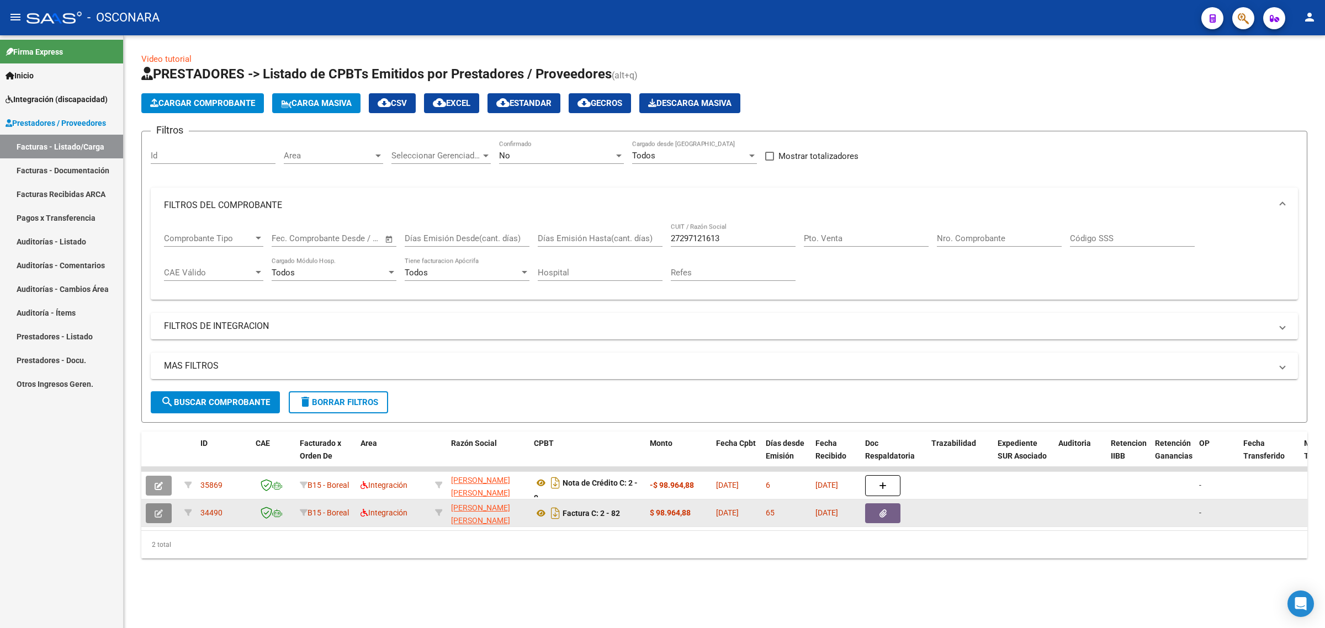
click at [160, 503] on button "button" at bounding box center [159, 513] width 26 height 20
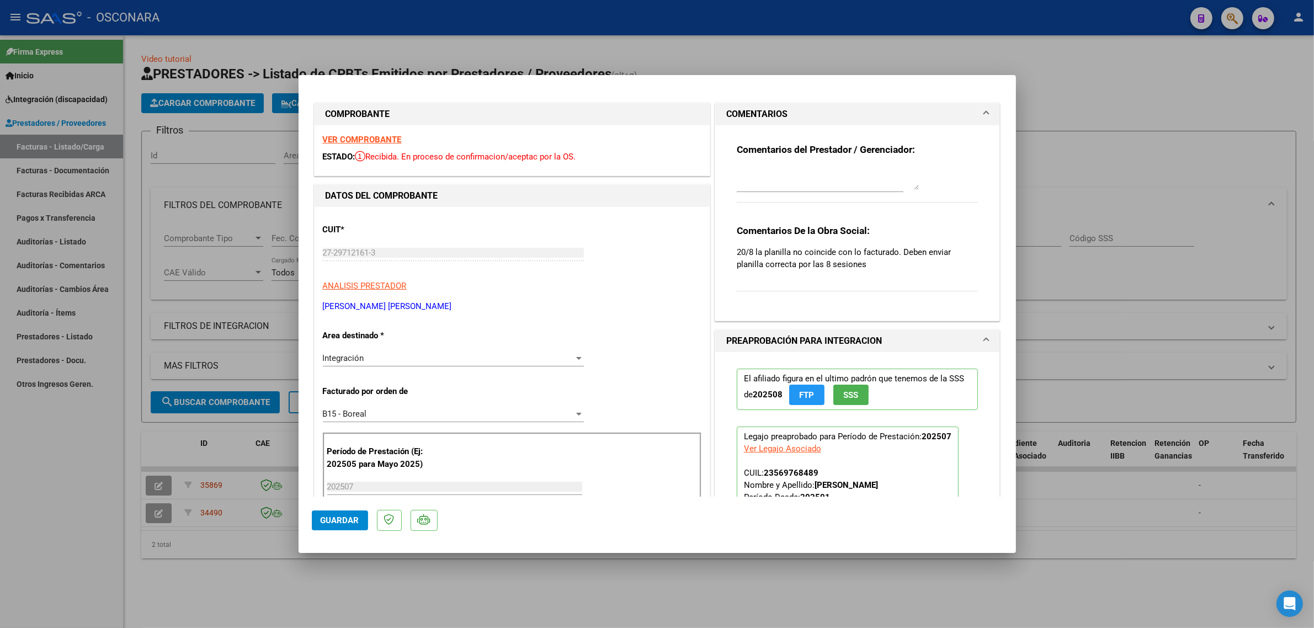
click at [1047, 275] on div at bounding box center [657, 314] width 1314 height 628
type input "$ 0,00"
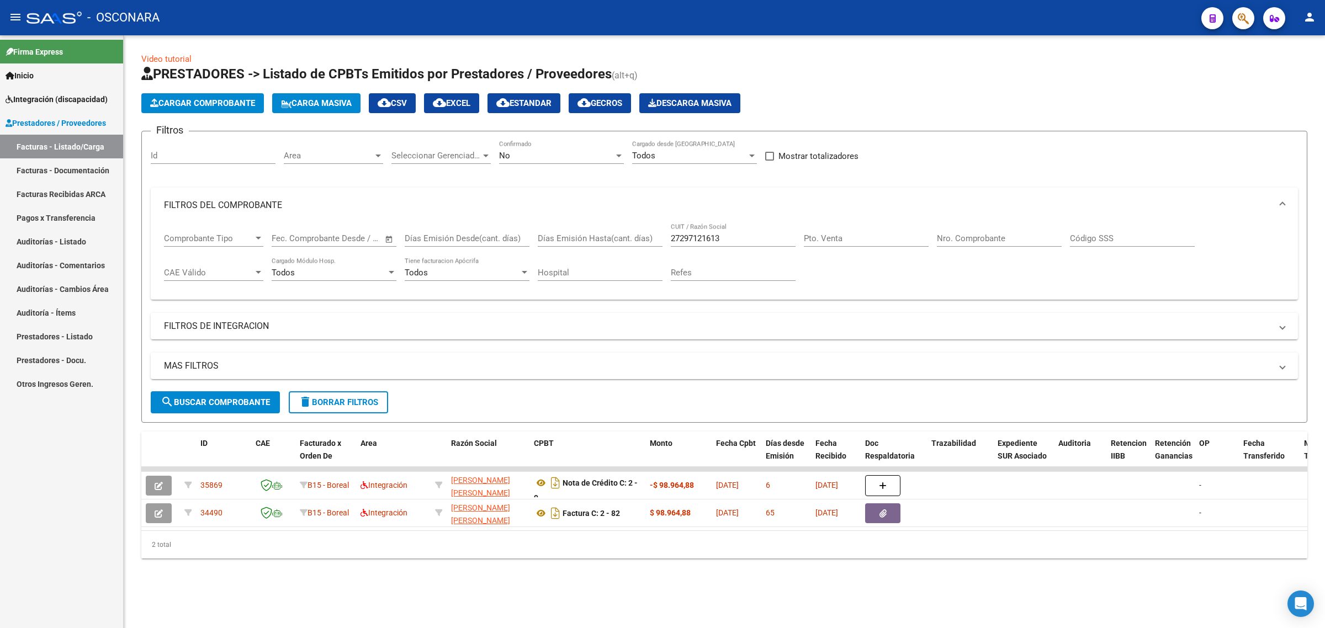
click at [183, 104] on span "Cargar Comprobante" at bounding box center [202, 103] width 105 height 10
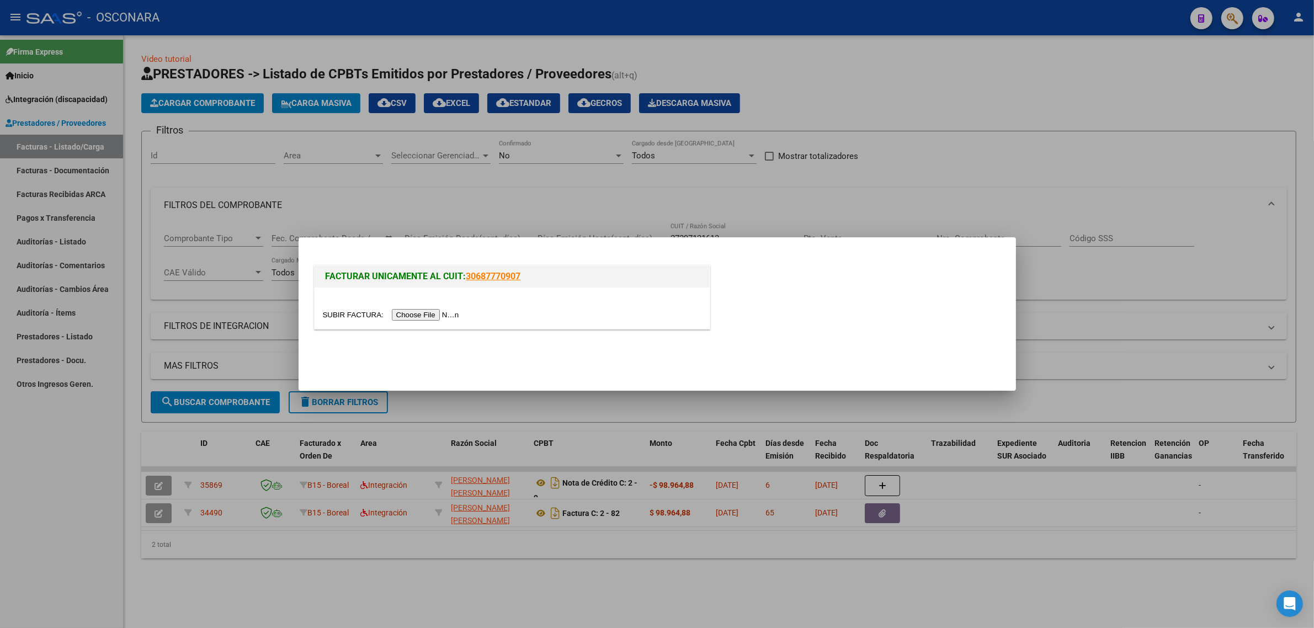
click at [407, 318] on input "file" at bounding box center [393, 315] width 140 height 12
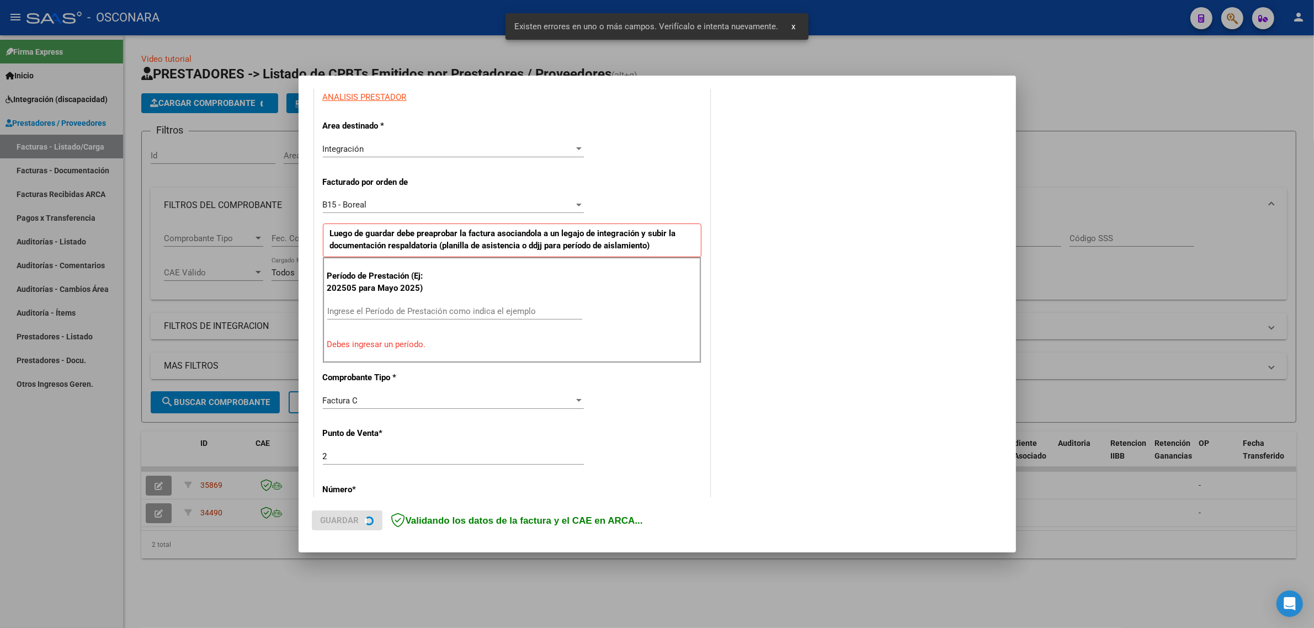
scroll to position [216, 0]
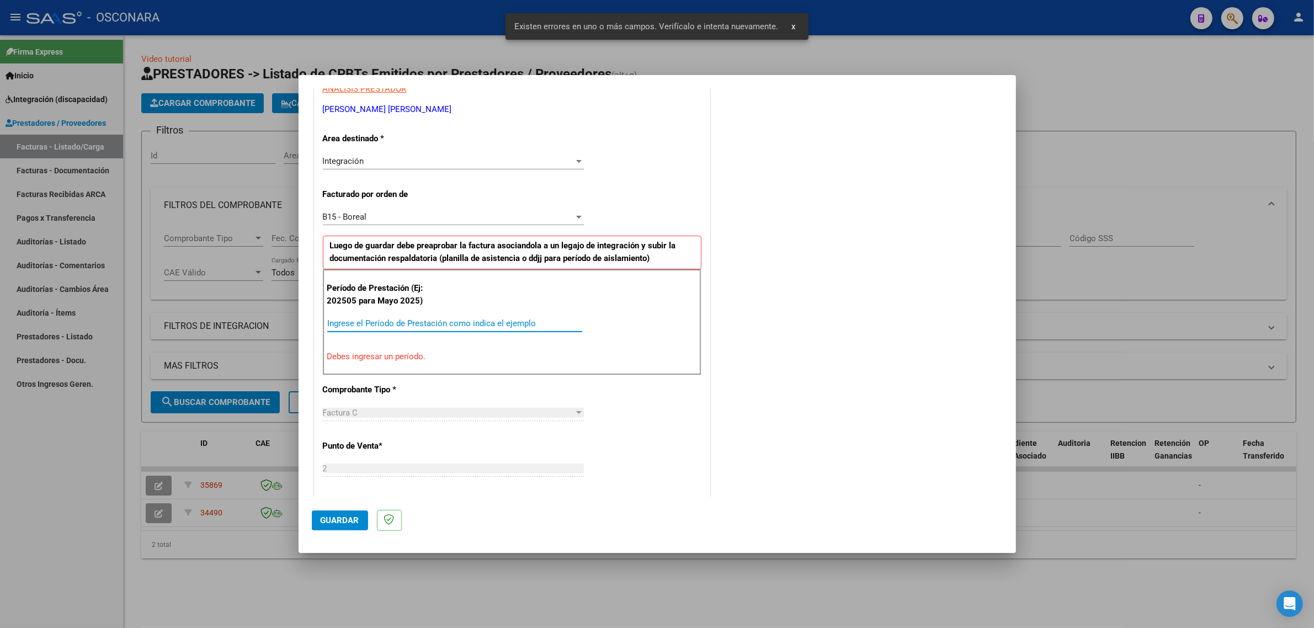
click at [365, 327] on input "Ingrese el Período de Prestación como indica el ejemplo" at bounding box center [454, 324] width 255 height 10
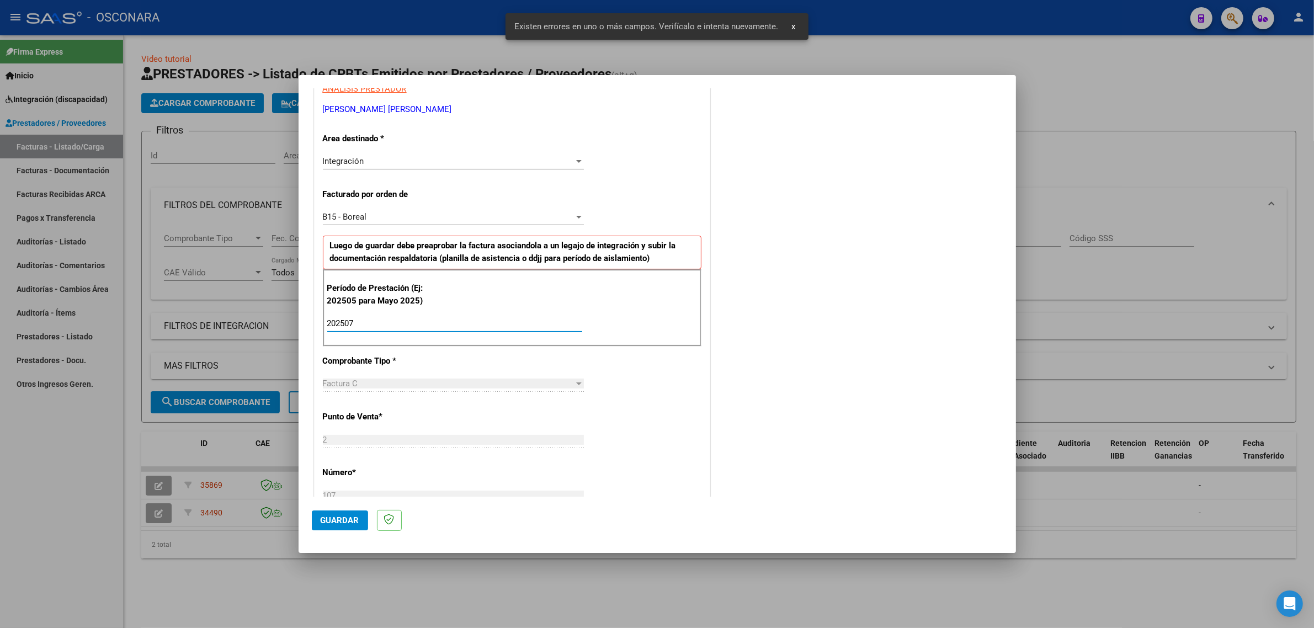
type input "202507"
click at [320, 512] on button "Guardar" at bounding box center [340, 521] width 56 height 20
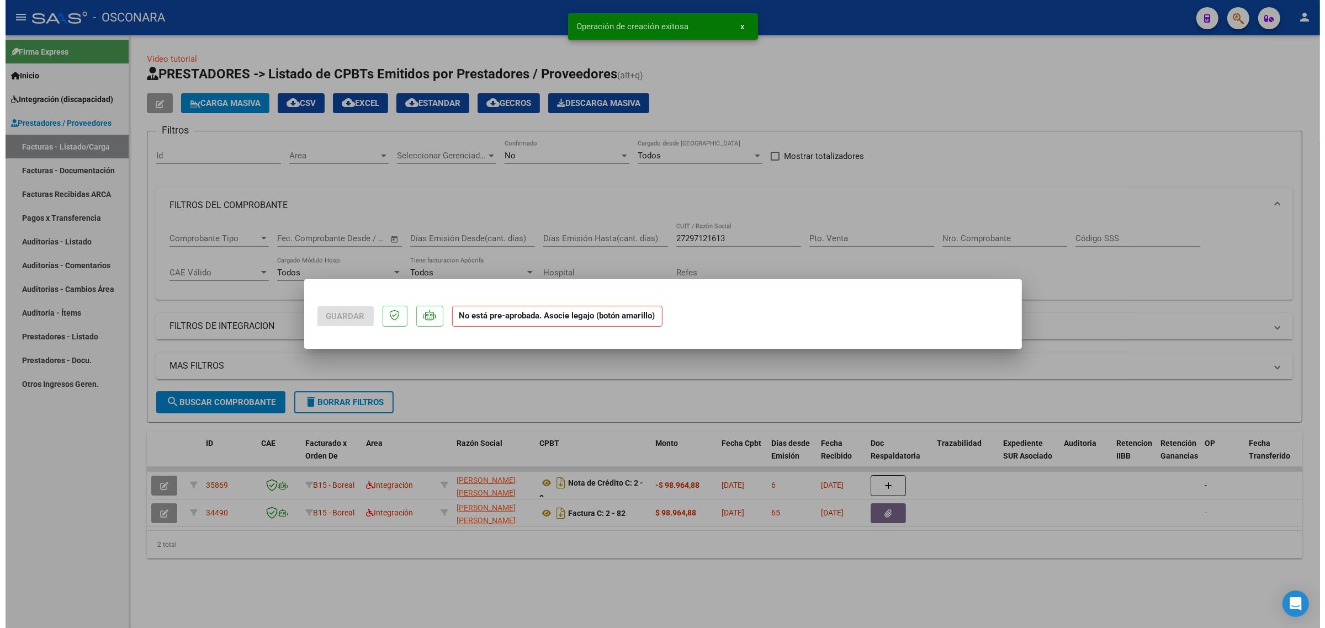
scroll to position [0, 0]
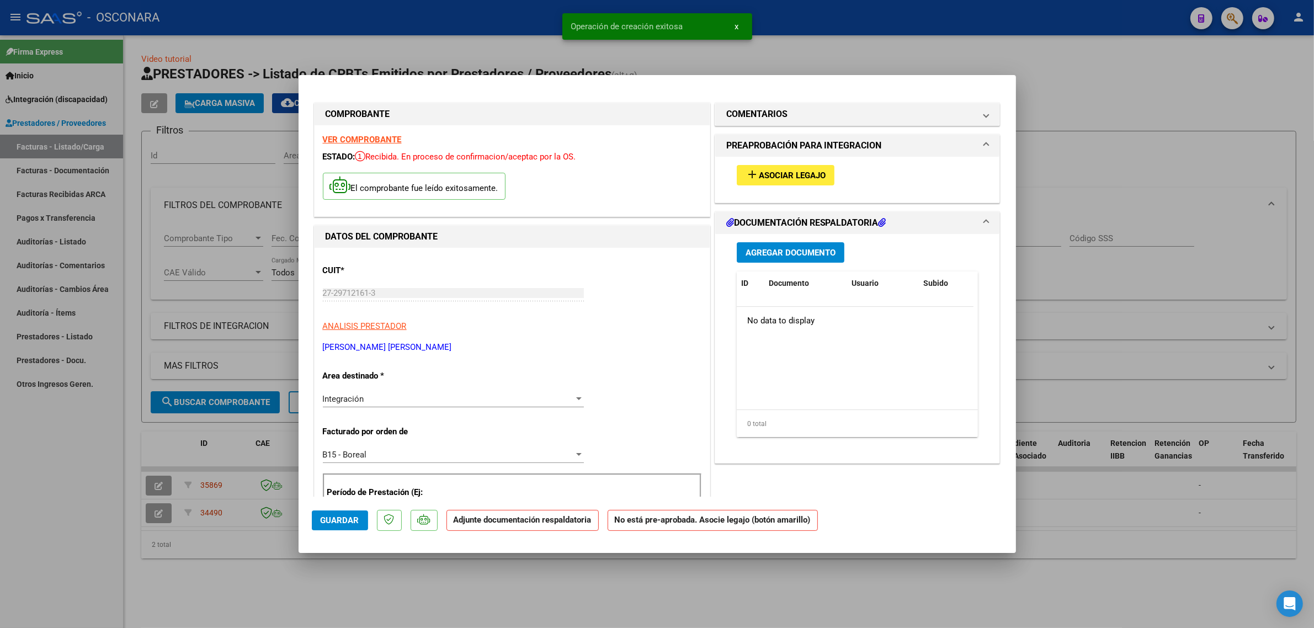
click at [737, 173] on button "add Asociar Legajo" at bounding box center [786, 175] width 98 height 20
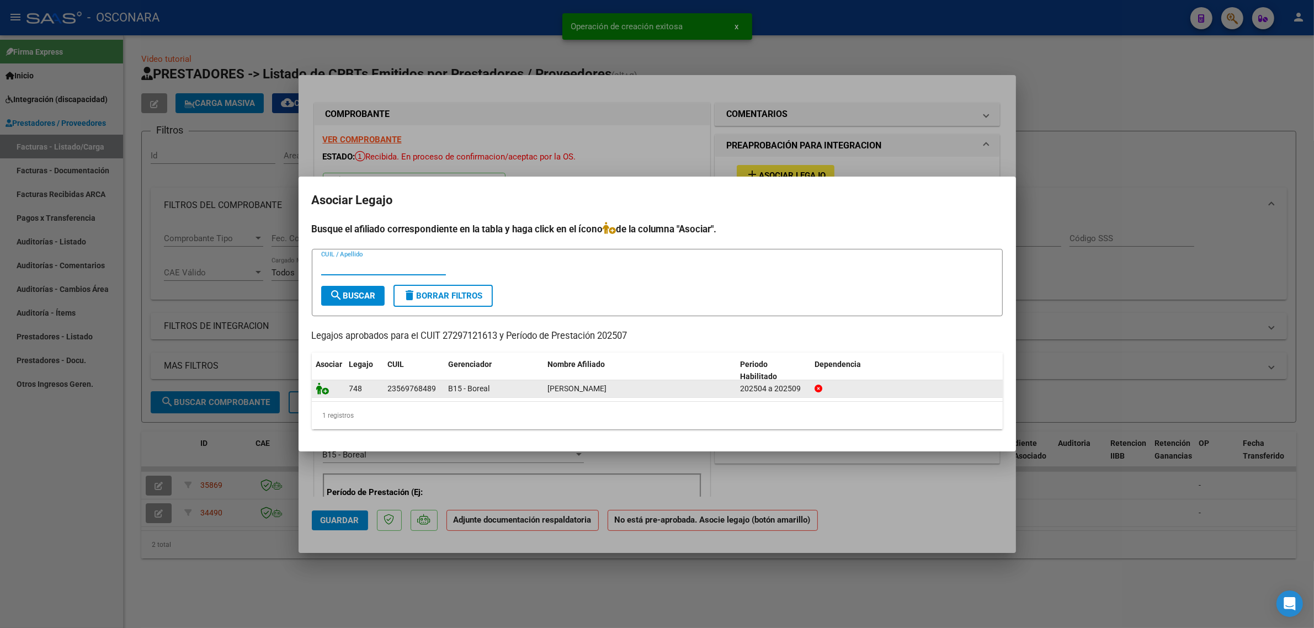
click at [316, 393] on icon at bounding box center [322, 389] width 13 height 12
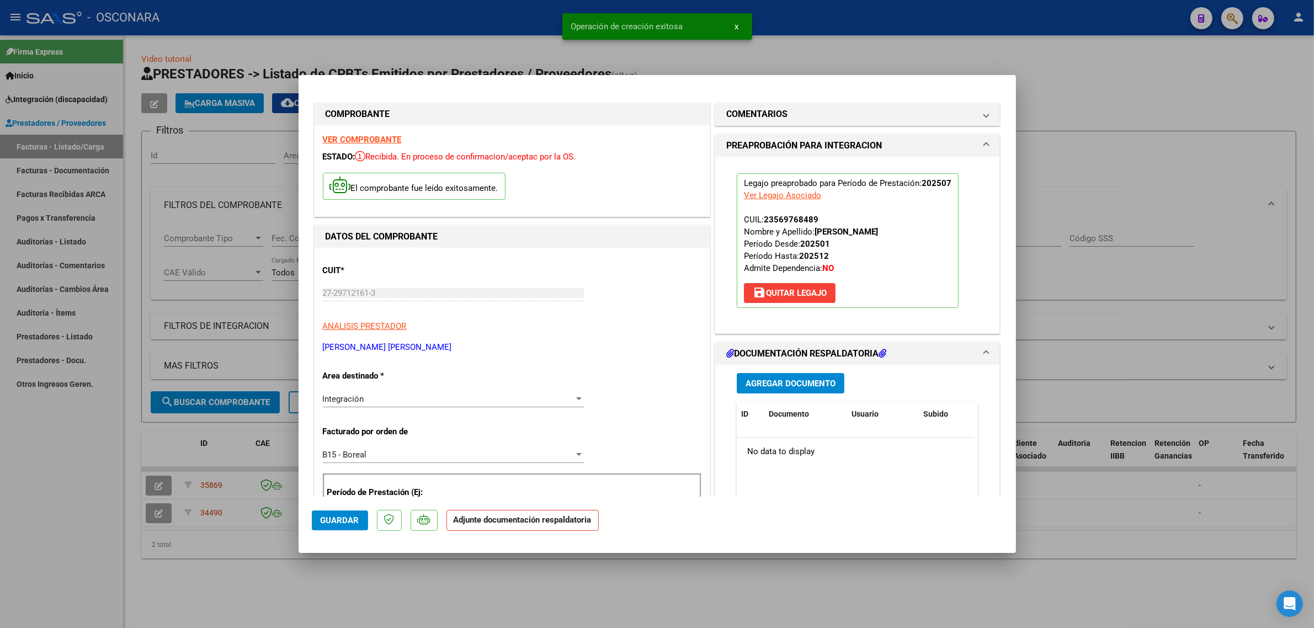
click at [755, 385] on div "Agregar Documento ID Documento Usuario Subido Acción No data to display 0 total…" at bounding box center [858, 475] width 258 height 220
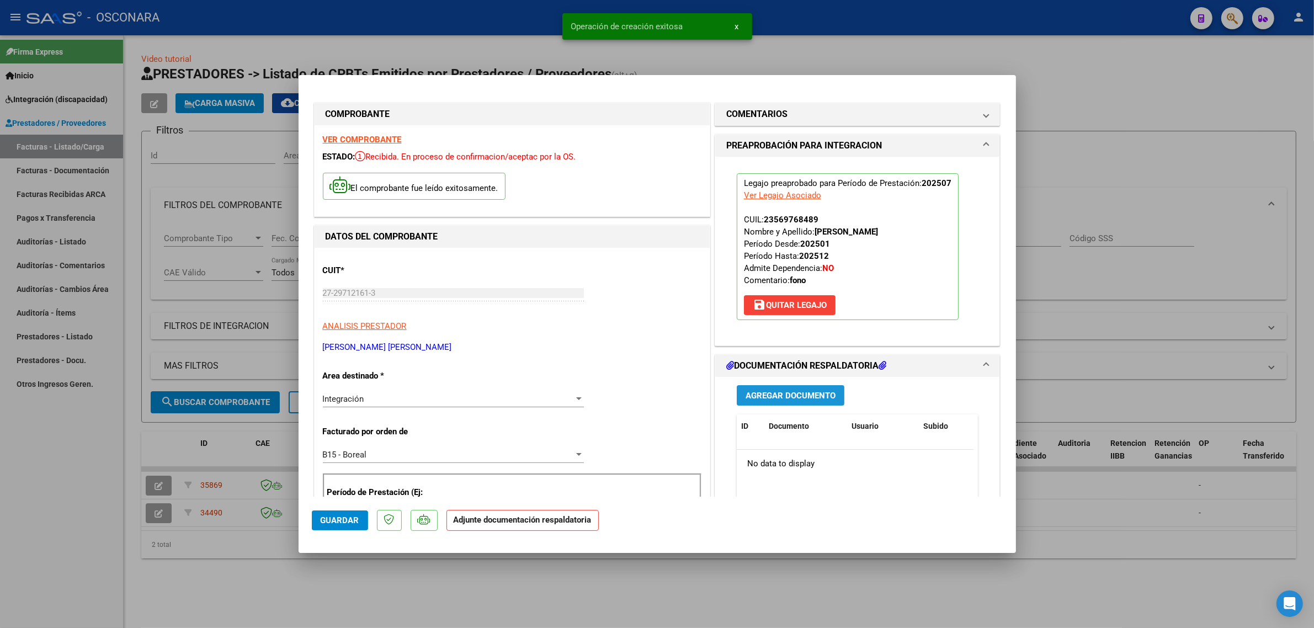
click at [755, 393] on button "Agregar Documento" at bounding box center [791, 395] width 108 height 20
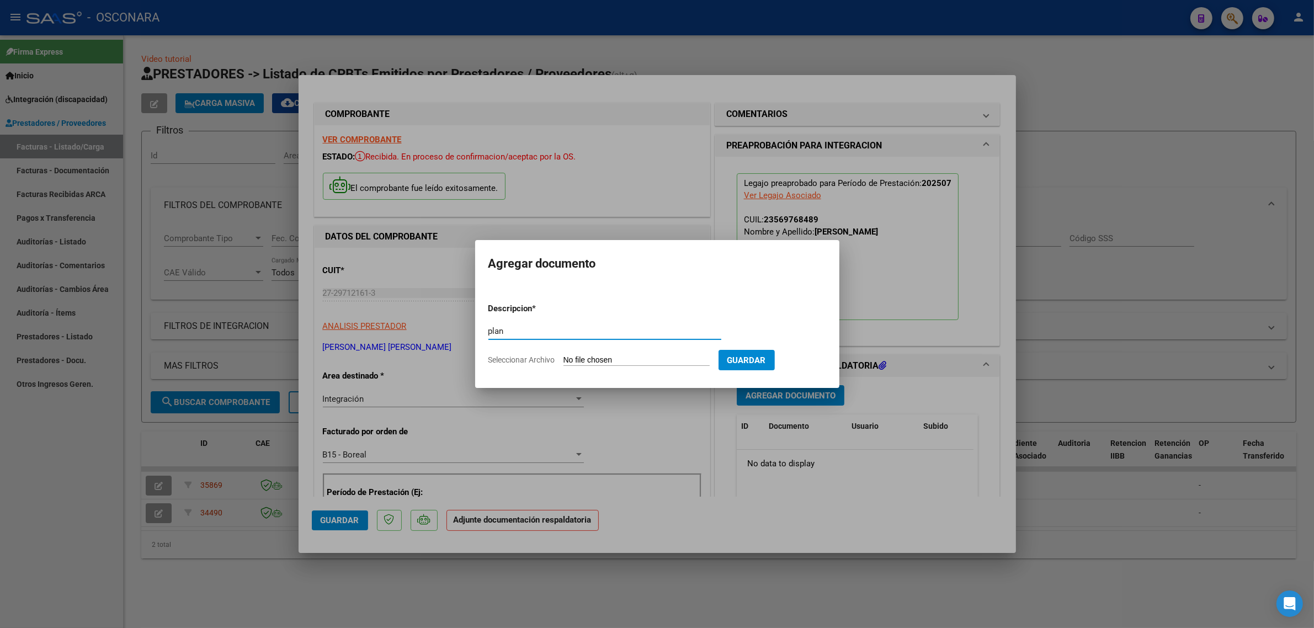
type input "pla"
type input "PLANILLA"
click at [595, 358] on input "Seleccionar Archivo" at bounding box center [637, 361] width 146 height 10
type input "C:\fakepath\166031-2-Planilla_de_Asistencia.pdf"
click at [803, 363] on span "Guardar" at bounding box center [804, 361] width 39 height 10
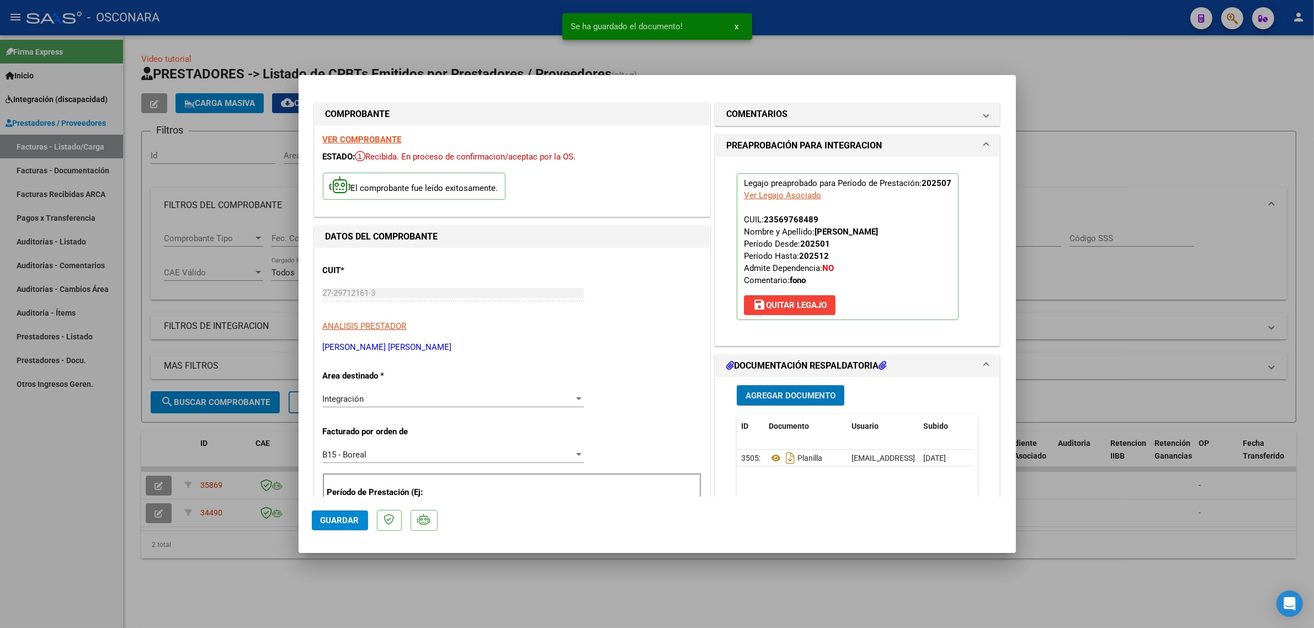
click at [337, 519] on span "Guardar" at bounding box center [340, 521] width 39 height 10
click at [221, 484] on div at bounding box center [657, 314] width 1314 height 628
type input "$ 0,00"
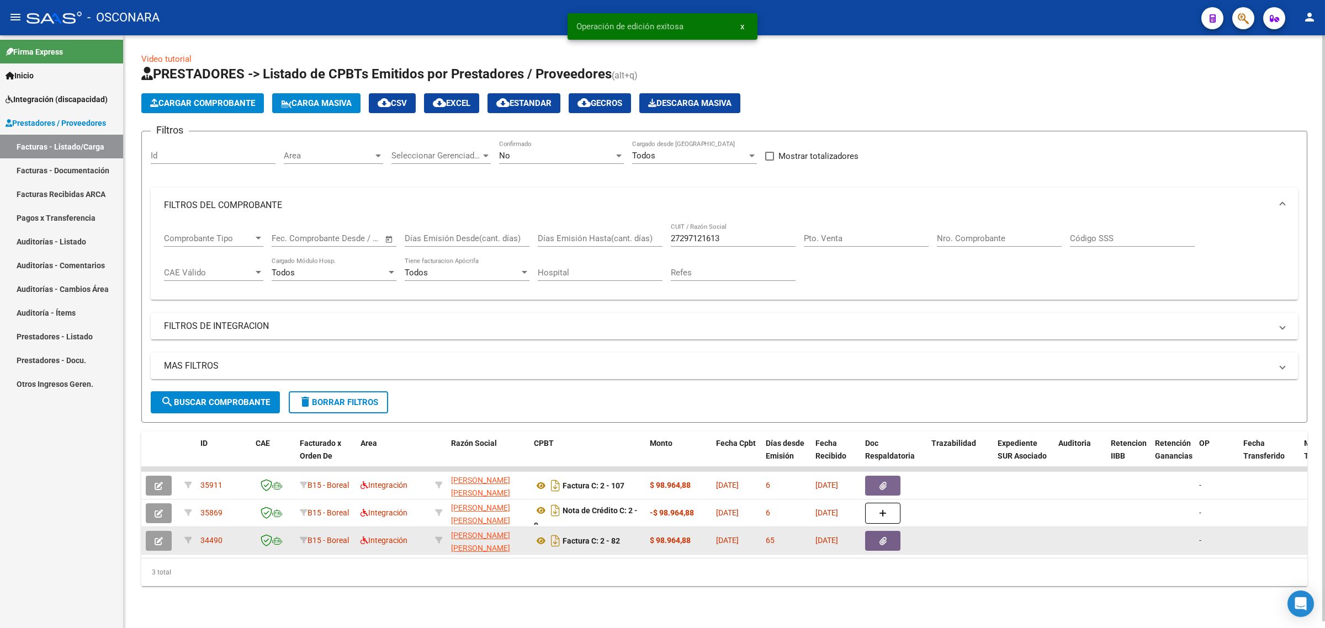
click at [209, 539] on span "34490" at bounding box center [211, 540] width 22 height 9
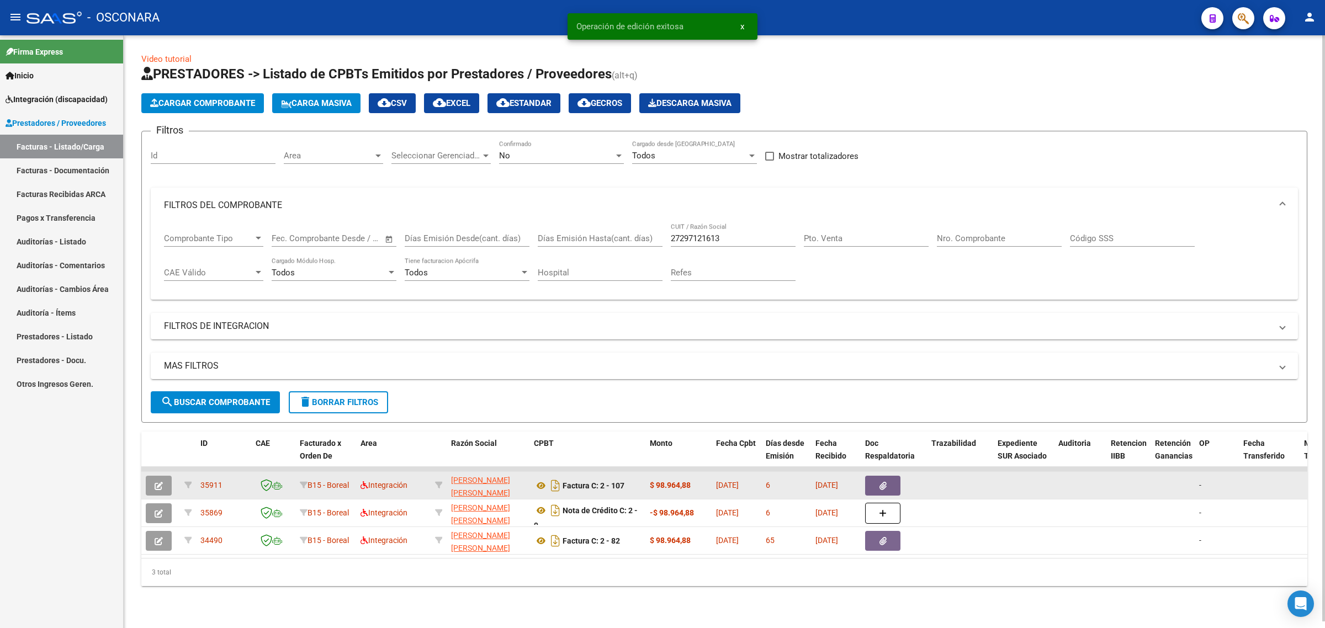
copy span "34490"
click at [152, 478] on button "button" at bounding box center [159, 486] width 26 height 20
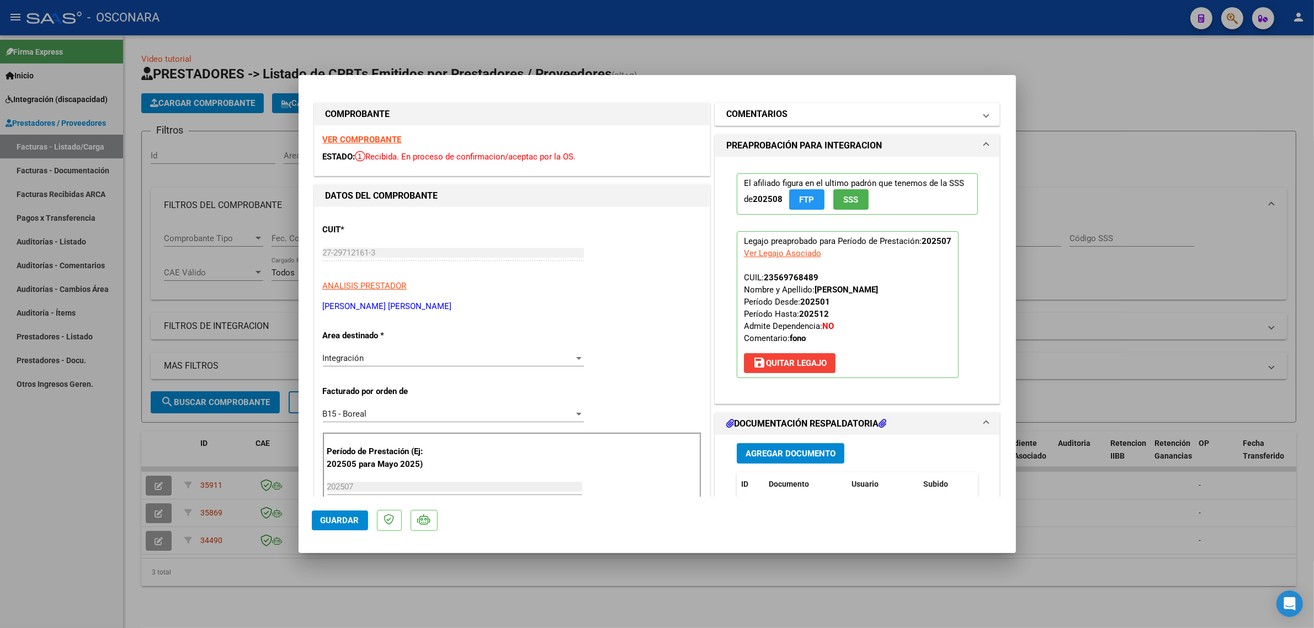
click at [760, 120] on h1 "COMENTARIOS" at bounding box center [757, 114] width 61 height 13
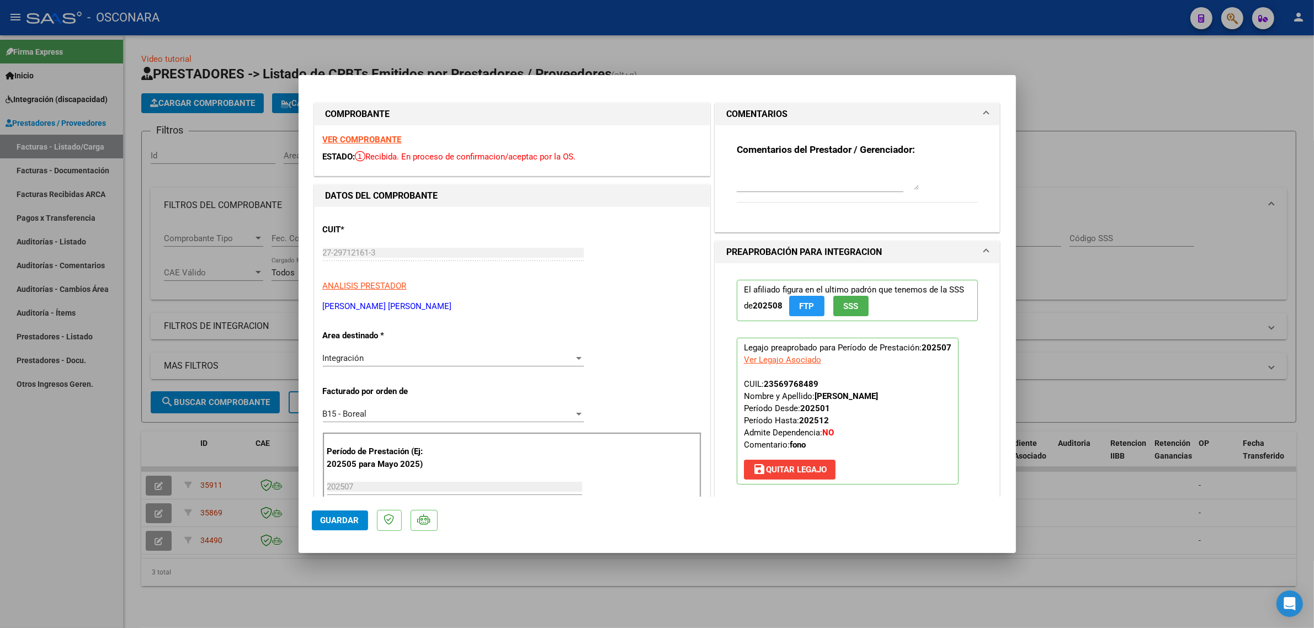
click at [755, 174] on textarea at bounding box center [828, 179] width 182 height 22
paste textarea "34490"
type textarea "REEMPLAZA FC 82 ID 34490"
click at [321, 517] on span "Guardar" at bounding box center [340, 521] width 39 height 10
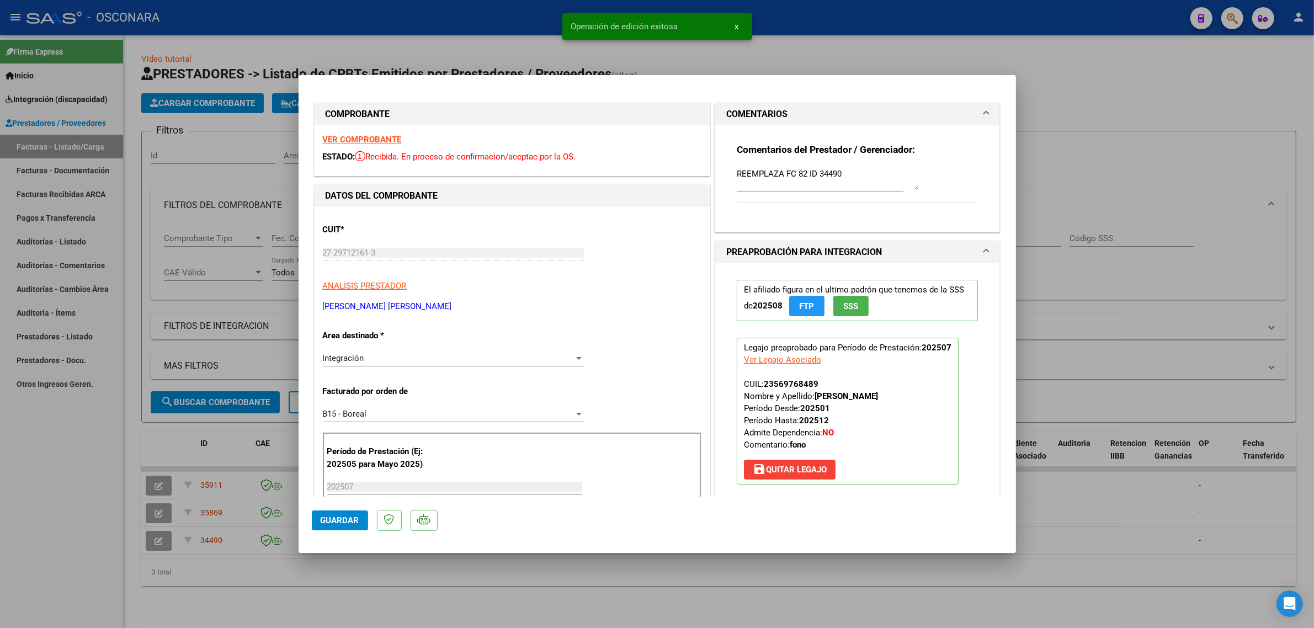
click at [234, 448] on div at bounding box center [657, 314] width 1314 height 628
type input "$ 0,00"
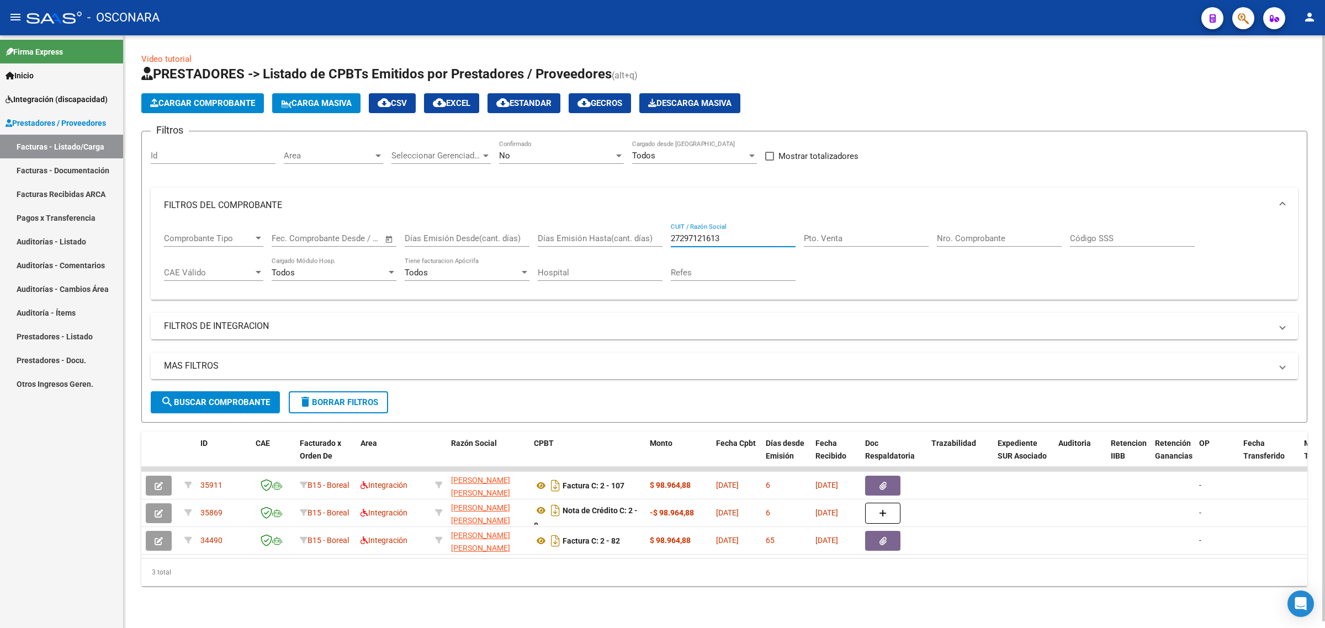
click at [733, 236] on input "27297121613" at bounding box center [733, 239] width 125 height 10
paste input "3179235544"
type input "23179235544"
click at [266, 400] on span "search Buscar Comprobante" at bounding box center [215, 402] width 109 height 10
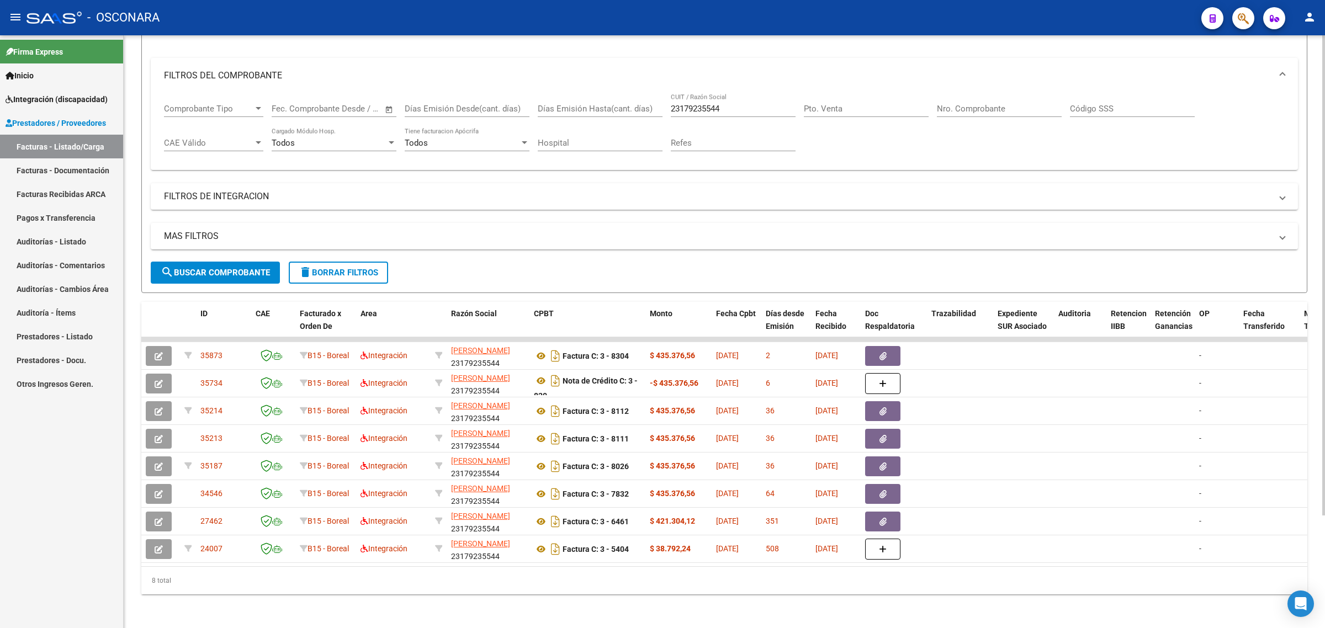
scroll to position [138, 0]
